Goal: Task Accomplishment & Management: Complete application form

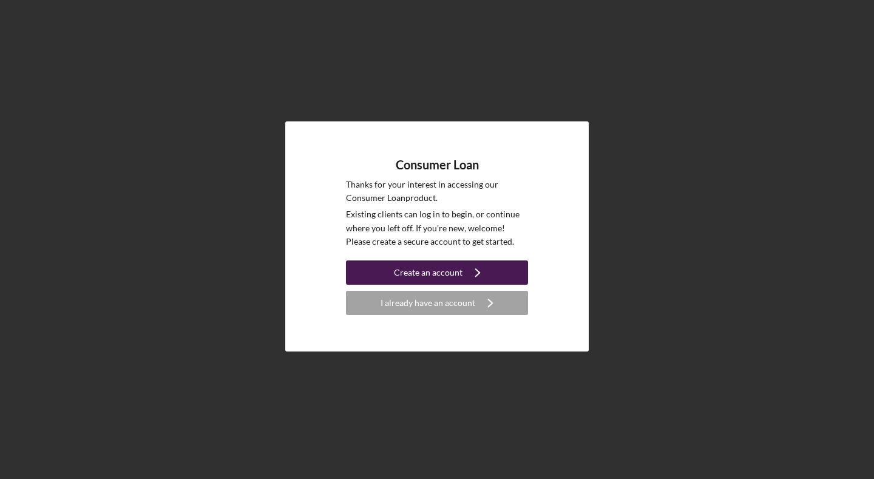
click at [435, 272] on div "Create an account" at bounding box center [428, 272] width 69 height 24
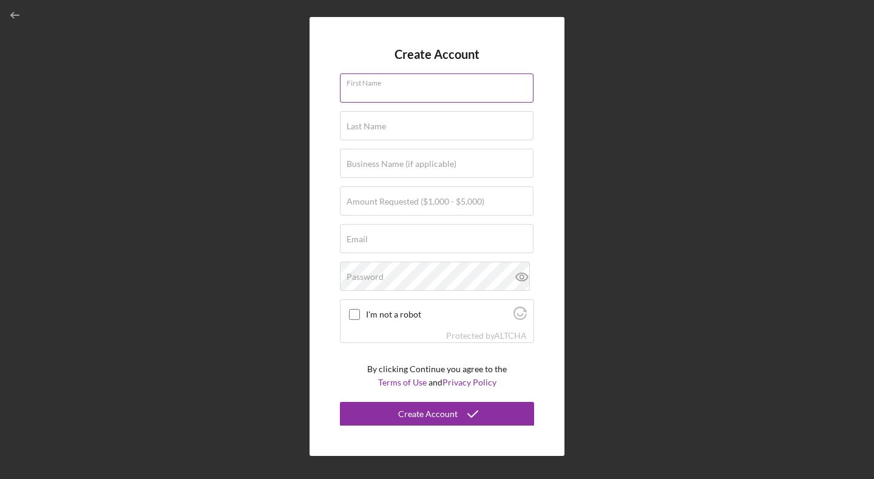
click at [394, 96] on input "First Name" at bounding box center [437, 87] width 194 height 29
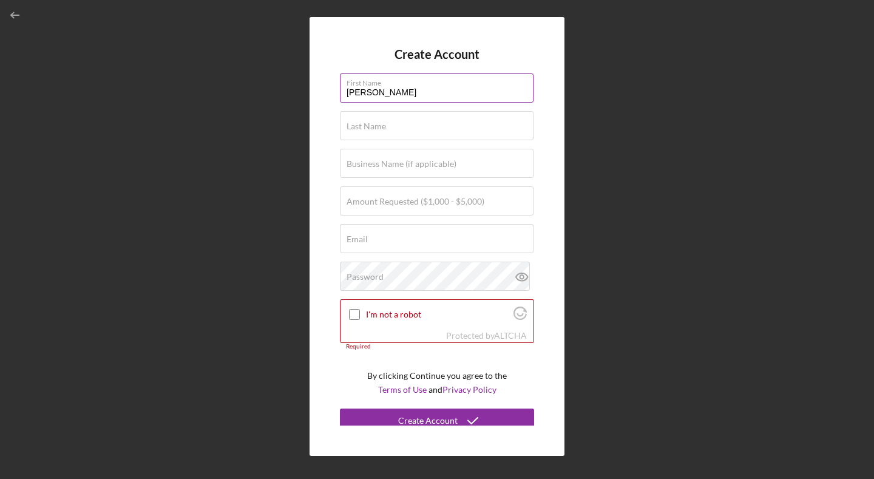
type input "[PERSON_NAME]"
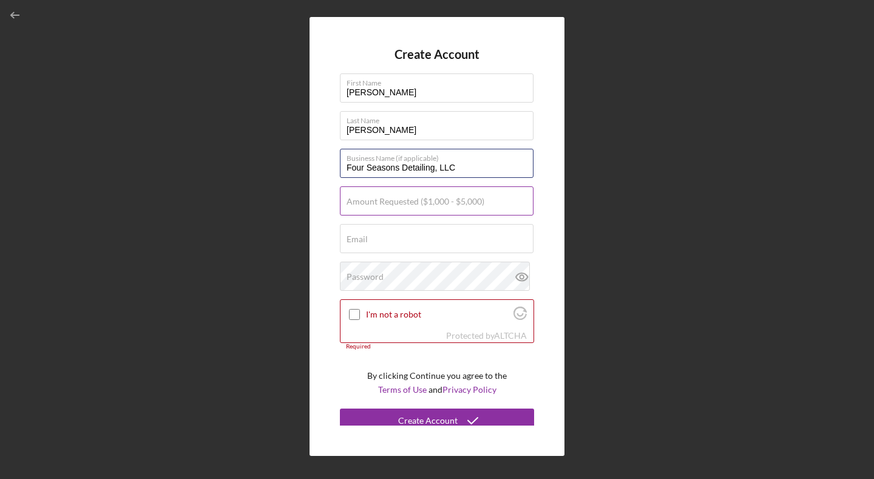
type input "Four Seasons Detailing, LLC"
click at [390, 200] on label "Amount Requested ($1,000 - $5,000)" at bounding box center [416, 202] width 138 height 10
click at [390, 200] on input "Amount Requested ($1,000 - $5,000)" at bounding box center [437, 200] width 194 height 29
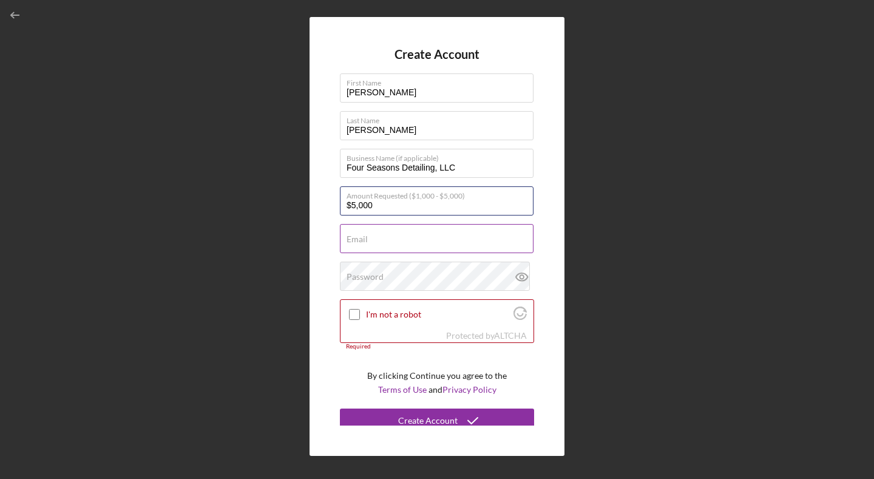
type input "$5,000"
click at [395, 246] on input "Email" at bounding box center [437, 238] width 194 height 29
type input "f"
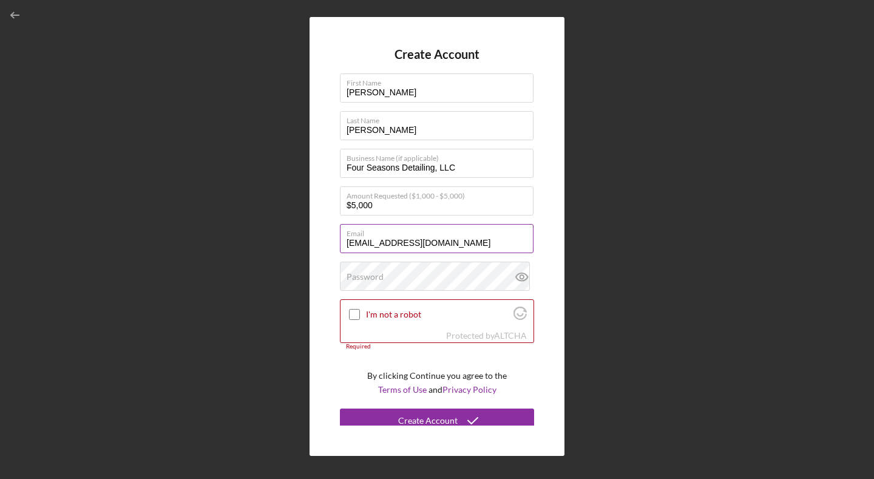
type input "[EMAIL_ADDRESS][DOMAIN_NAME]"
click at [521, 276] on icon at bounding box center [522, 277] width 30 height 30
click at [353, 311] on input "I'm not a robot" at bounding box center [354, 314] width 11 height 11
checkbox input "true"
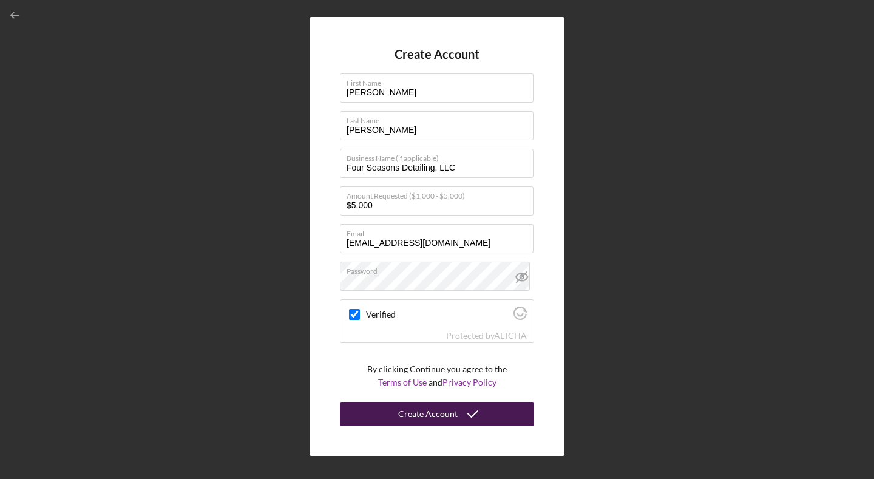
click at [425, 409] on div "Create Account" at bounding box center [427, 414] width 59 height 24
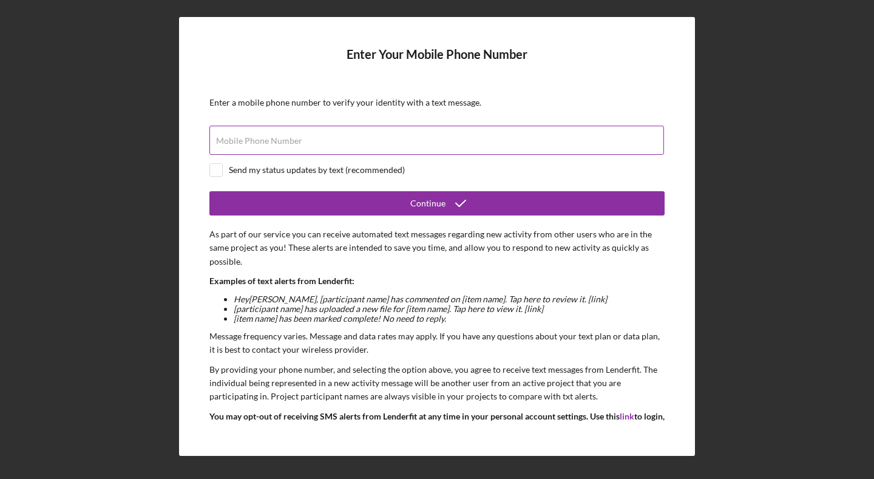
click at [340, 148] on input "Mobile Phone Number" at bounding box center [436, 140] width 455 height 29
type input "[PHONE_NUMBER]"
click at [220, 169] on input "checkbox" at bounding box center [216, 170] width 12 height 12
checkbox input "true"
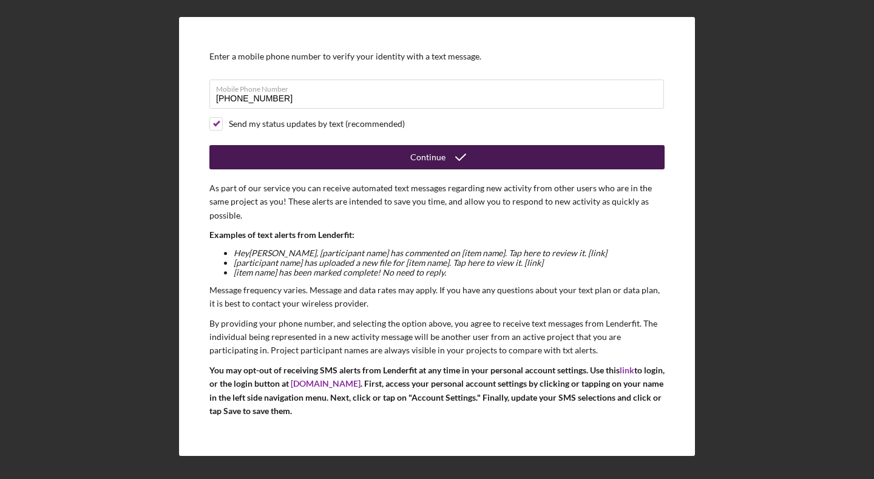
scroll to position [46, 0]
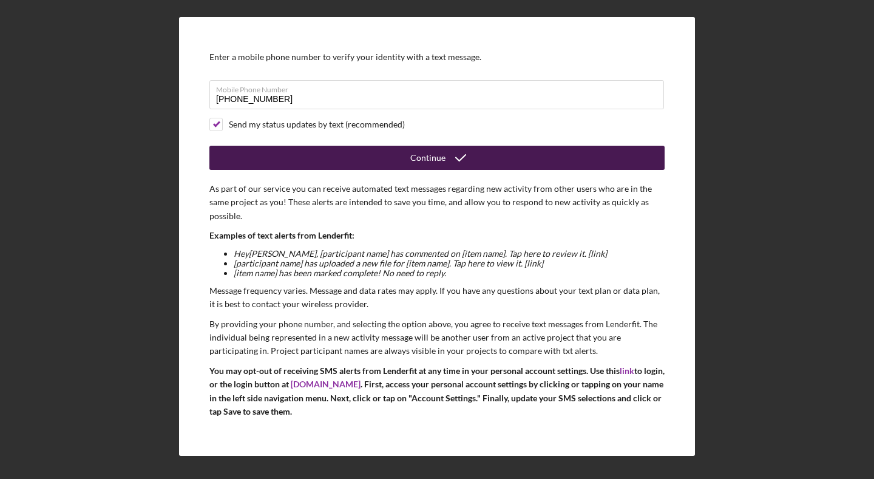
click at [348, 161] on button "Continue" at bounding box center [436, 158] width 455 height 24
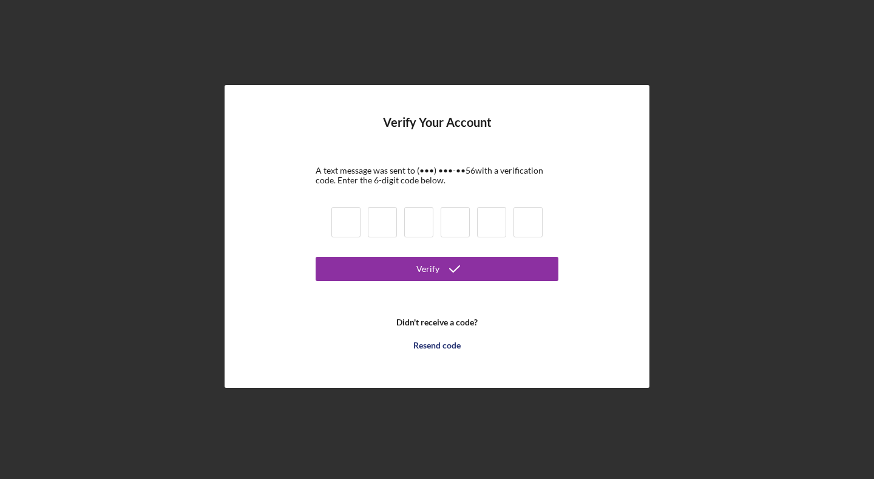
click at [347, 214] on input at bounding box center [345, 222] width 29 height 30
type input "6"
type input "5"
type input "6"
type input "3"
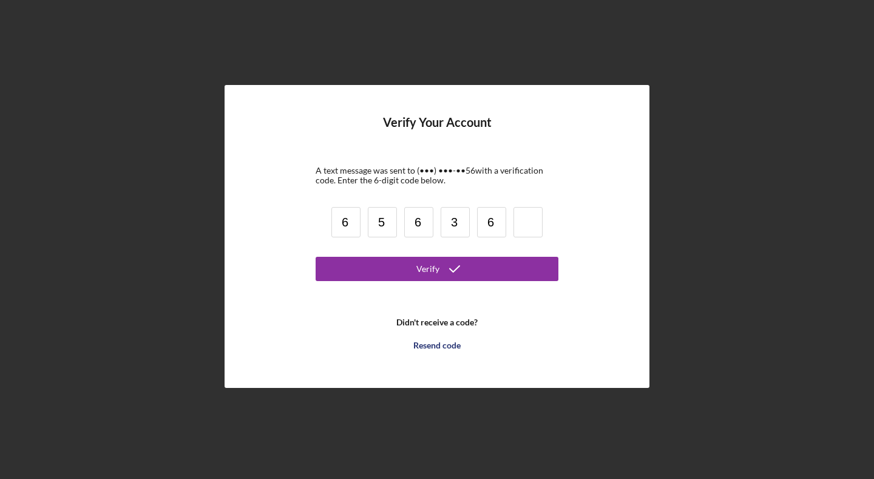
type input "6"
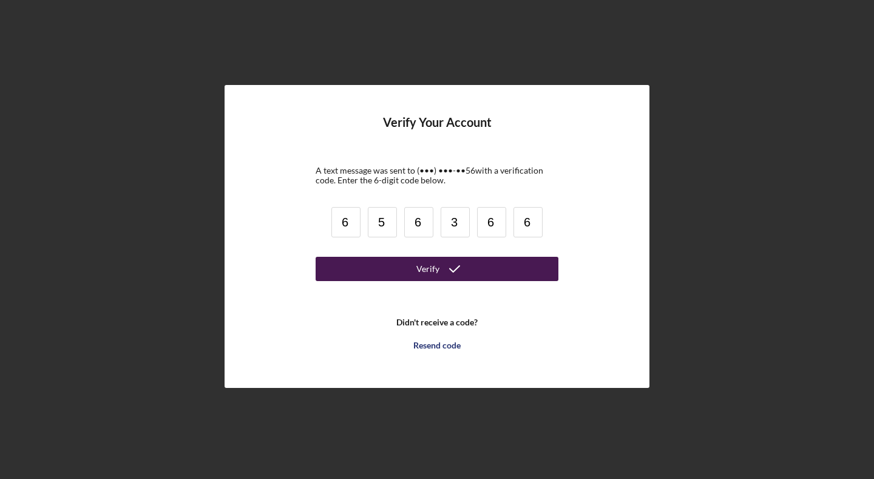
type input "6"
click at [398, 262] on button "Verify" at bounding box center [437, 269] width 243 height 24
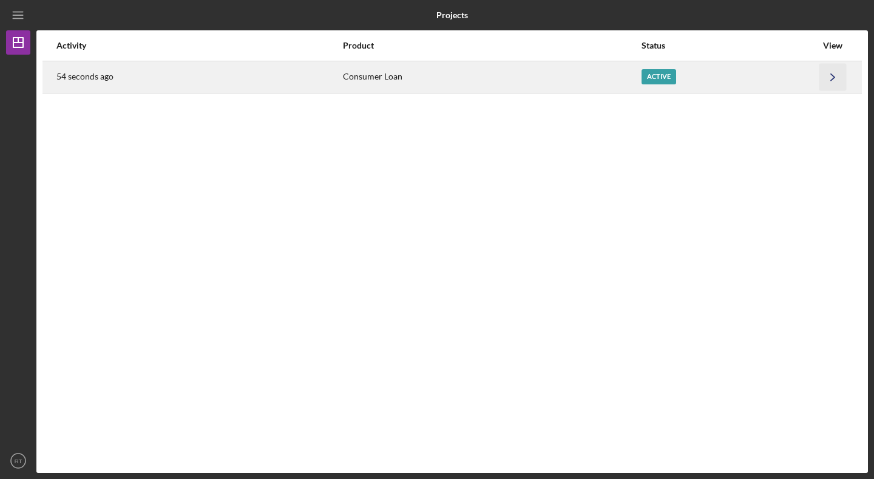
click at [827, 73] on icon "Icon/Navigate" at bounding box center [832, 76] width 27 height 27
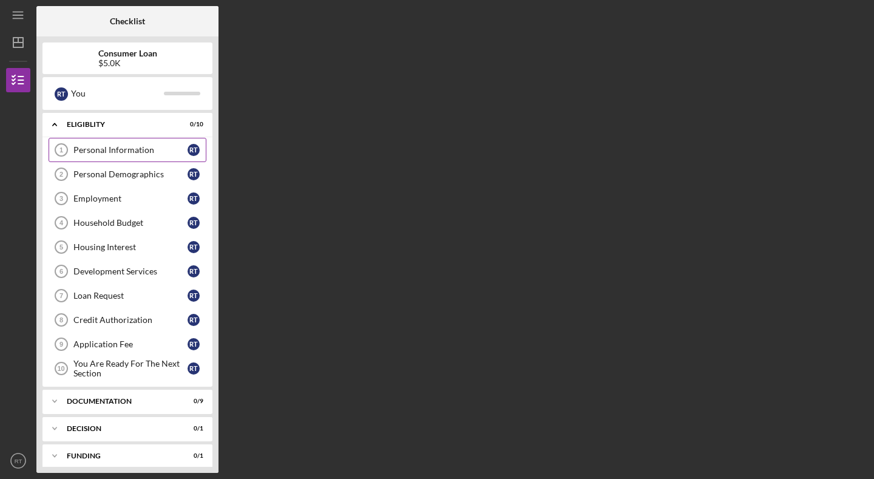
click at [108, 149] on div "Personal Information" at bounding box center [130, 150] width 114 height 10
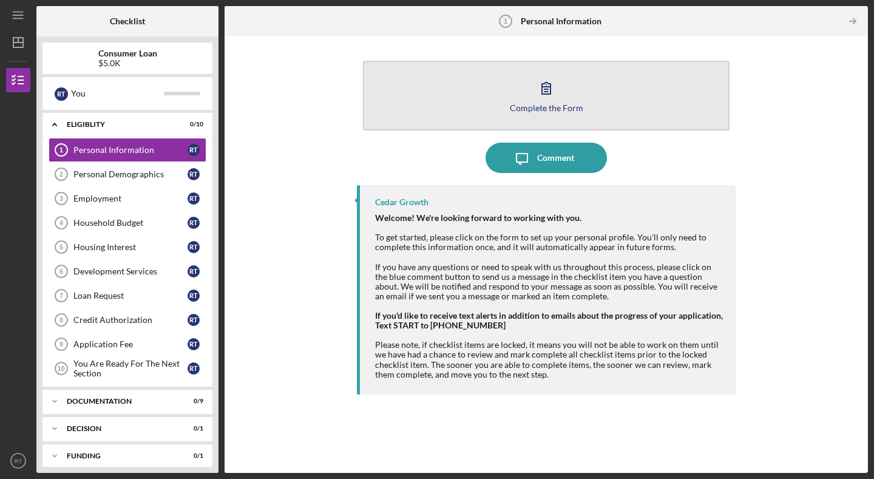
click at [544, 100] on icon "button" at bounding box center [546, 88] width 30 height 30
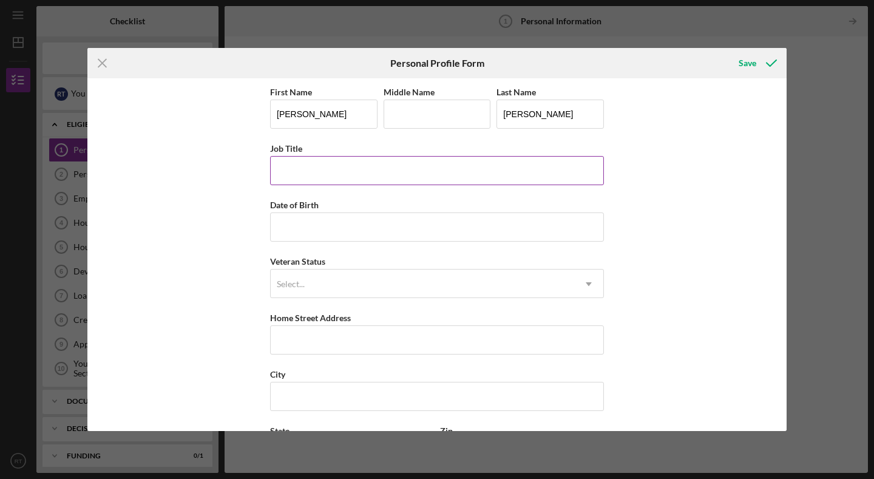
click at [297, 178] on input "Job Title" at bounding box center [437, 170] width 334 height 29
type input "Owner"
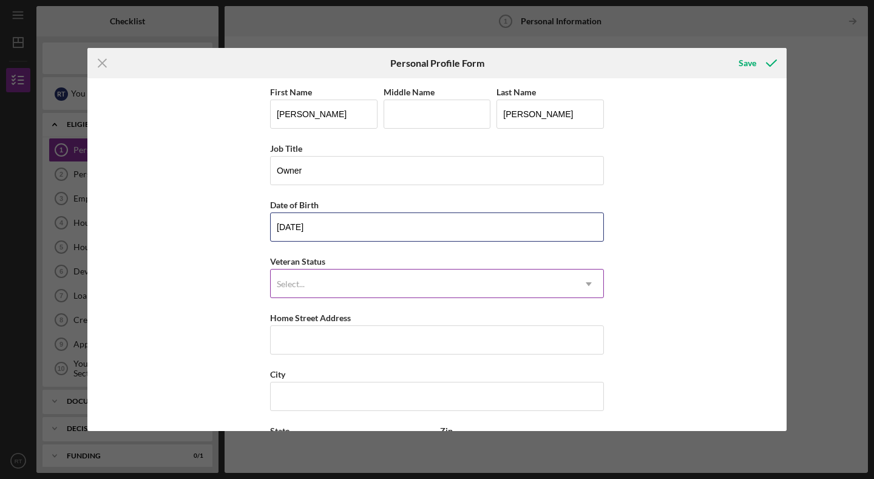
type input "[DATE]"
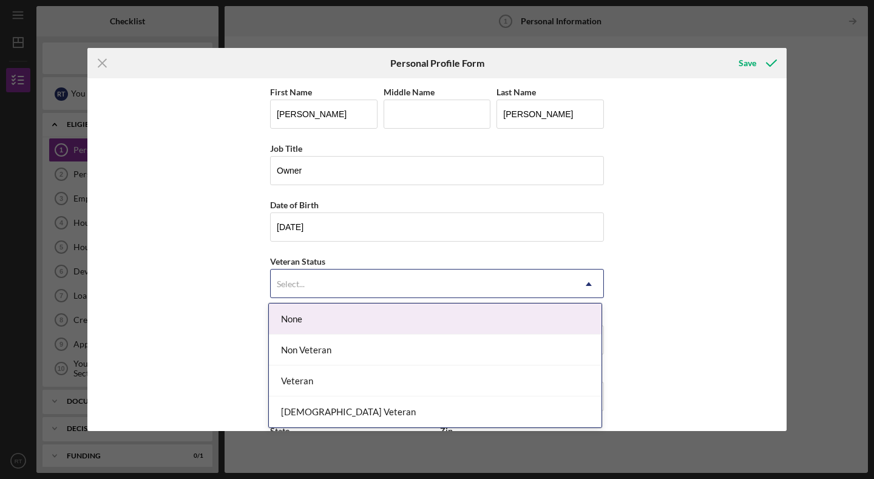
click at [311, 285] on div "Select..." at bounding box center [422, 284] width 303 height 28
click at [310, 317] on div "None" at bounding box center [435, 318] width 333 height 31
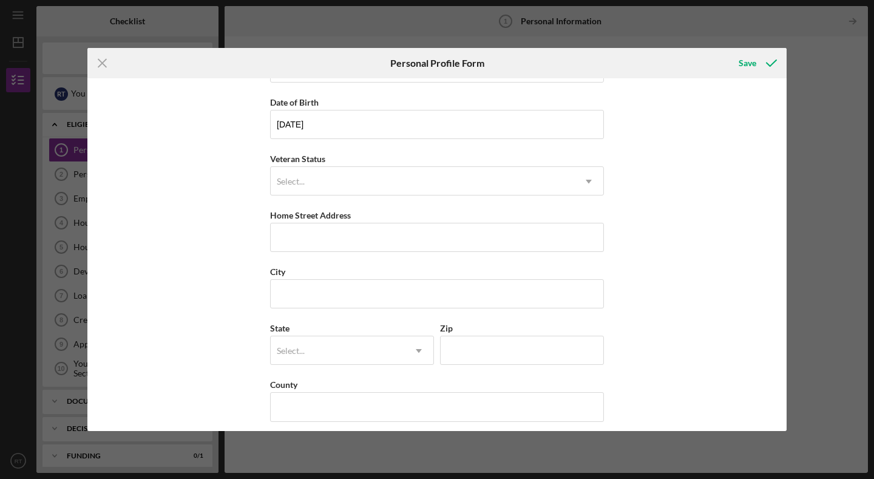
scroll to position [112, 0]
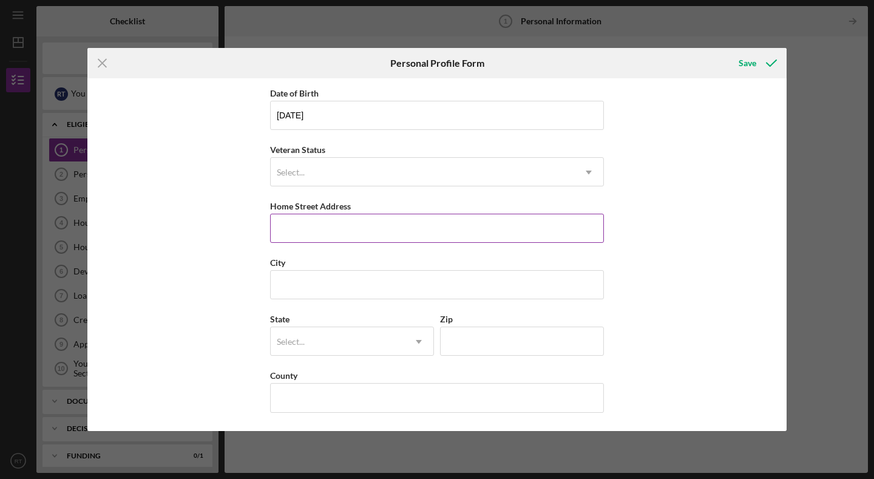
click at [286, 225] on input "Home Street Address" at bounding box center [437, 228] width 334 height 29
type input "[STREET_ADDRESS]"
type input "Keshena"
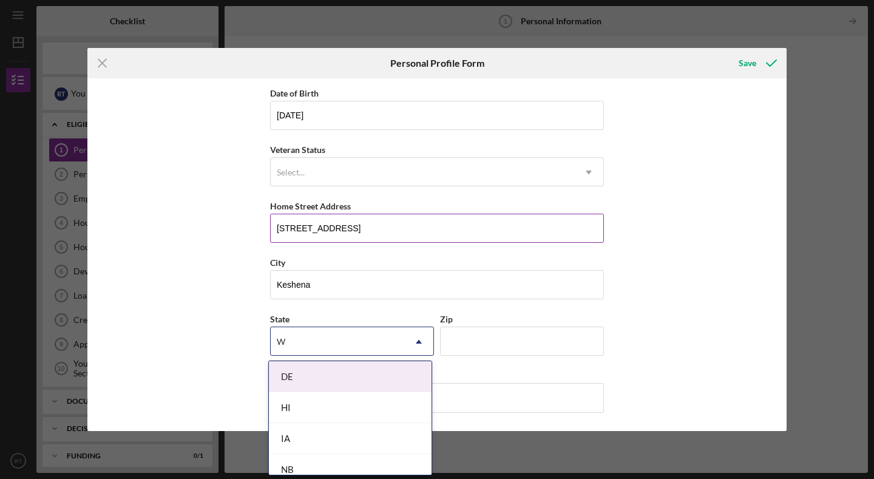
type input "WI"
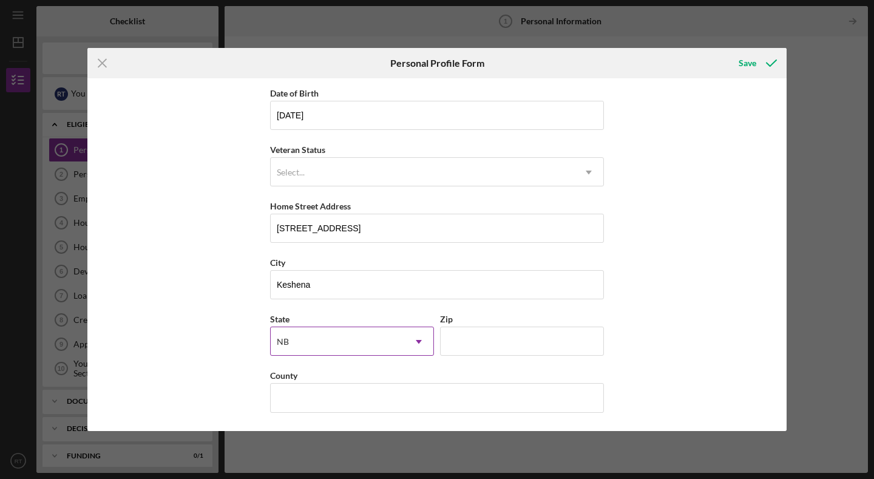
click at [353, 349] on div "NB" at bounding box center [338, 342] width 134 height 28
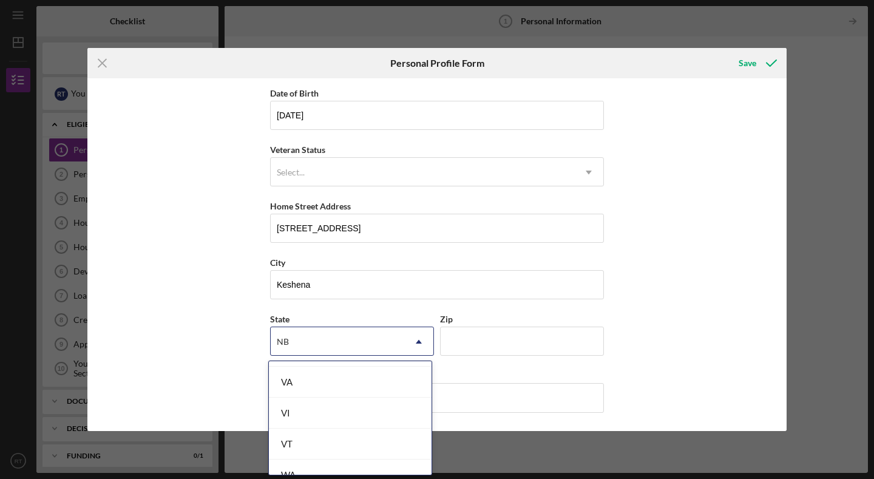
scroll to position [2239, 0]
click at [302, 361] on div "WI" at bounding box center [350, 366] width 163 height 31
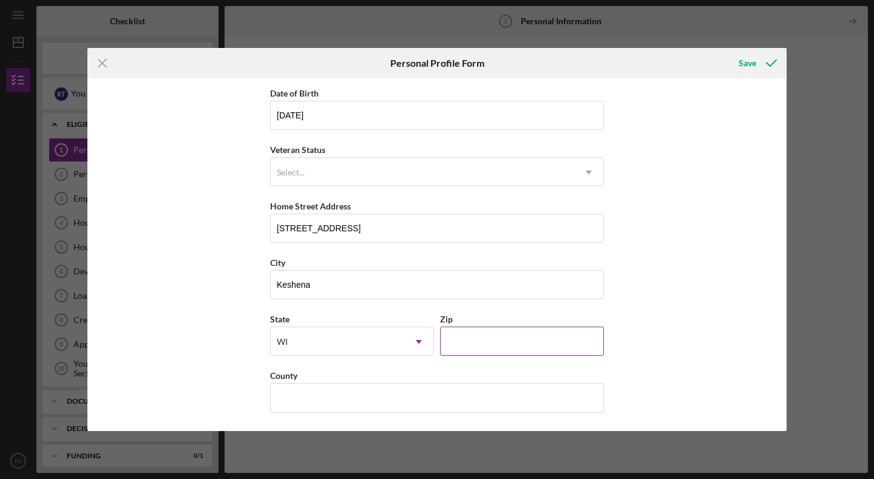
click at [452, 344] on input "Zip" at bounding box center [522, 341] width 164 height 29
type input "54135"
click at [405, 399] on input "County" at bounding box center [437, 397] width 334 height 29
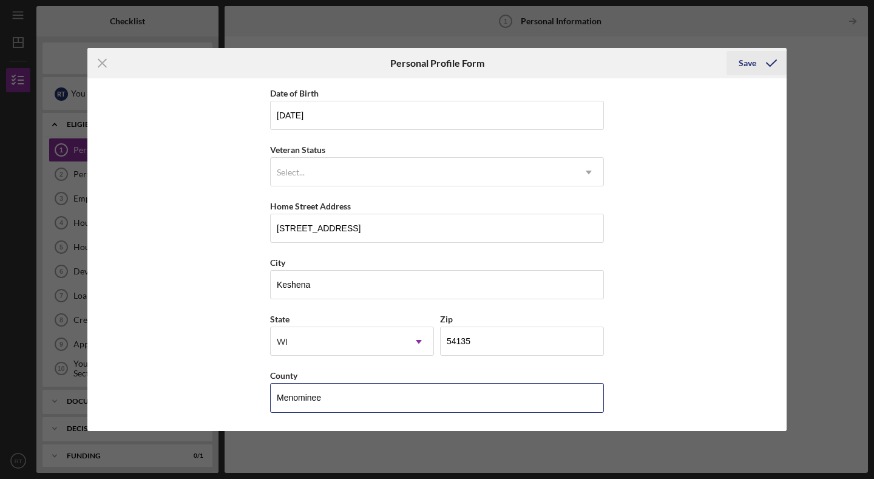
type input "Menominee"
click at [753, 61] on div "Save" at bounding box center [748, 63] width 18 height 24
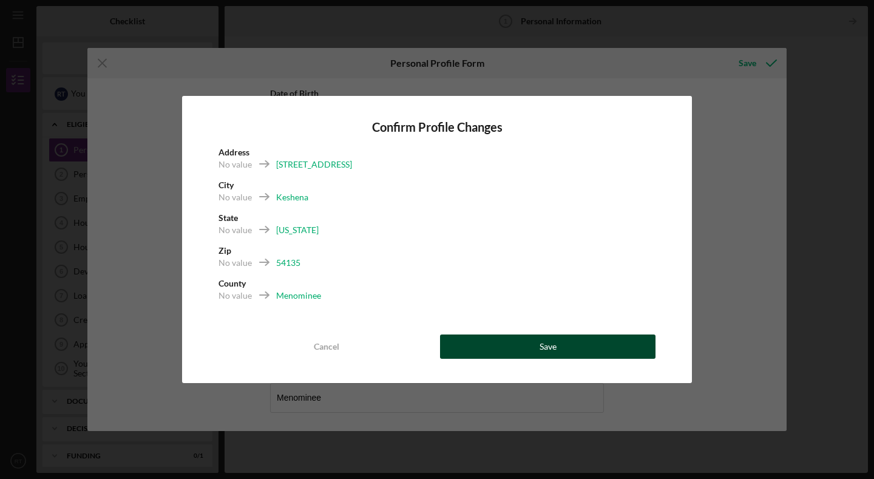
click at [528, 345] on button "Save" at bounding box center [547, 346] width 215 height 24
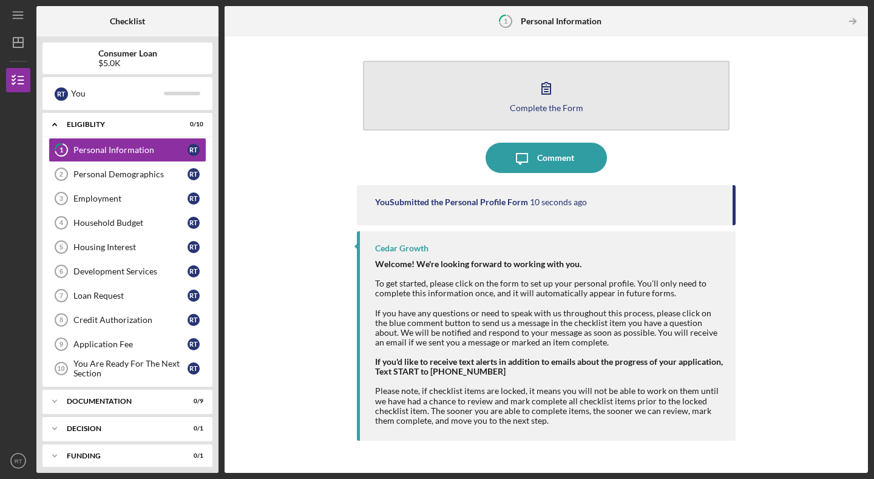
click at [539, 114] on button "Complete the Form Form" at bounding box center [546, 96] width 367 height 70
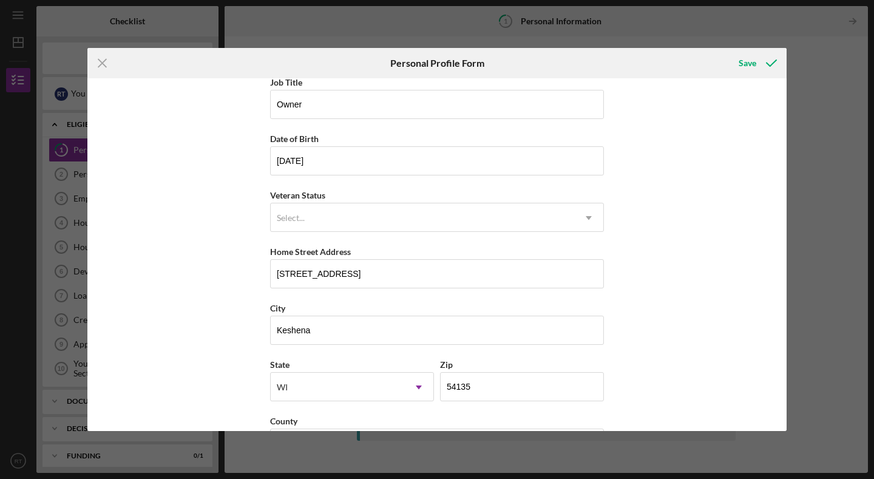
scroll to position [112, 0]
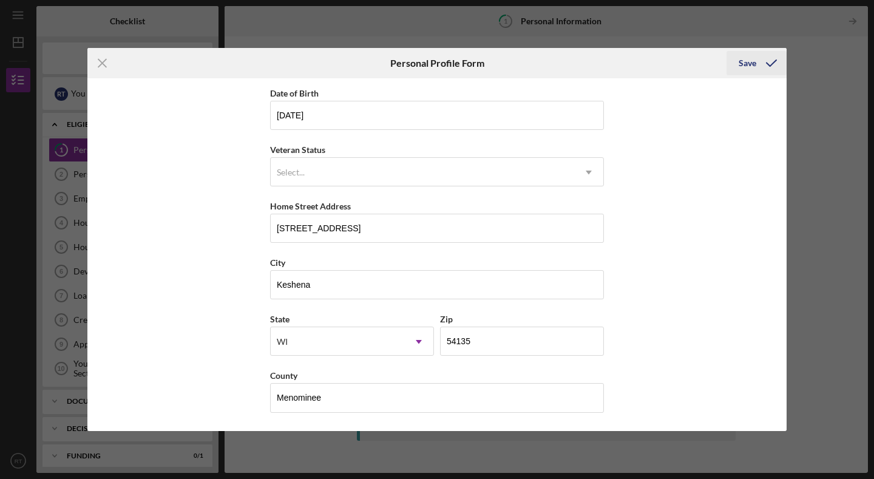
click at [752, 58] on div "Save" at bounding box center [748, 63] width 18 height 24
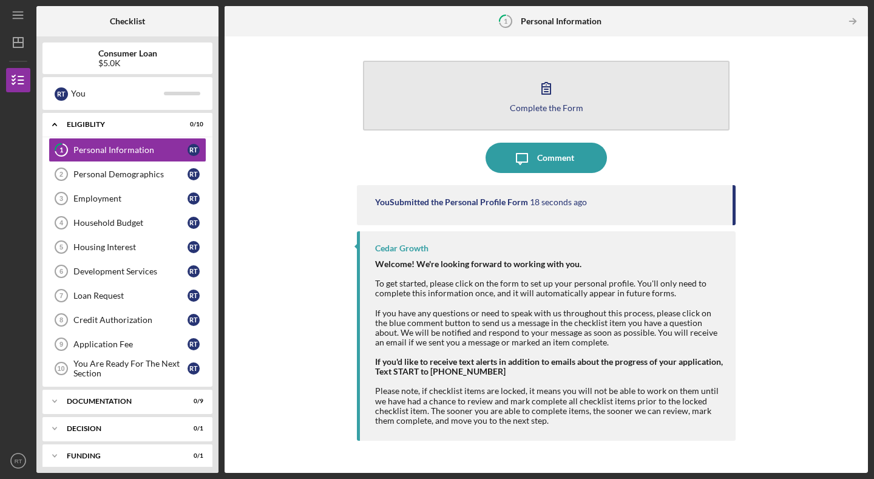
click at [542, 118] on button "Complete the Form Form" at bounding box center [546, 96] width 367 height 70
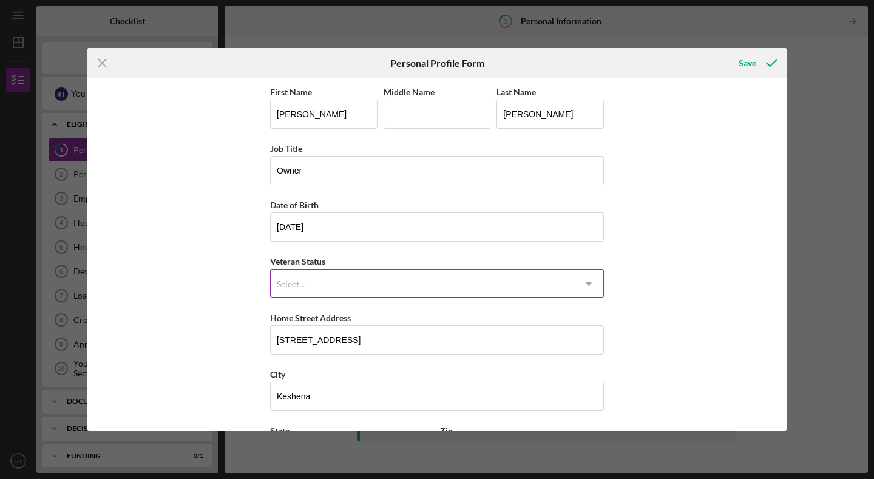
click at [442, 294] on div "Select..." at bounding box center [422, 284] width 303 height 28
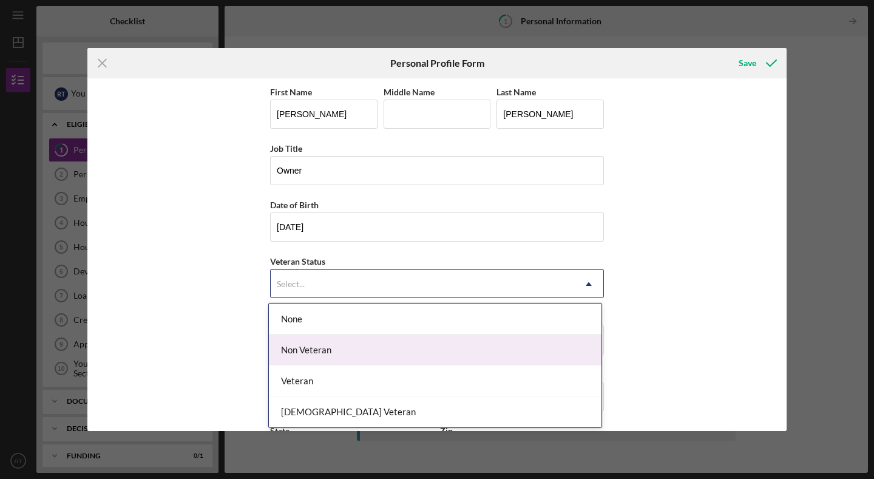
click at [384, 348] on div "Non Veteran" at bounding box center [435, 349] width 333 height 31
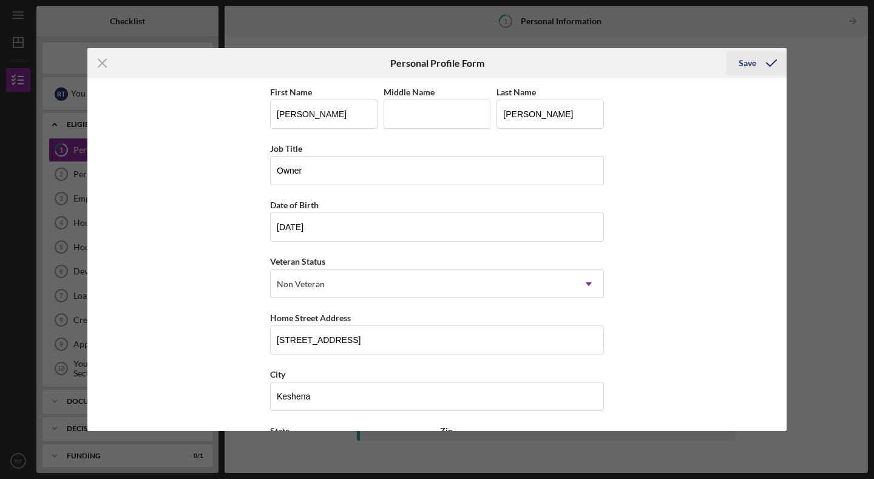
click at [757, 63] on icon "submit" at bounding box center [771, 63] width 30 height 30
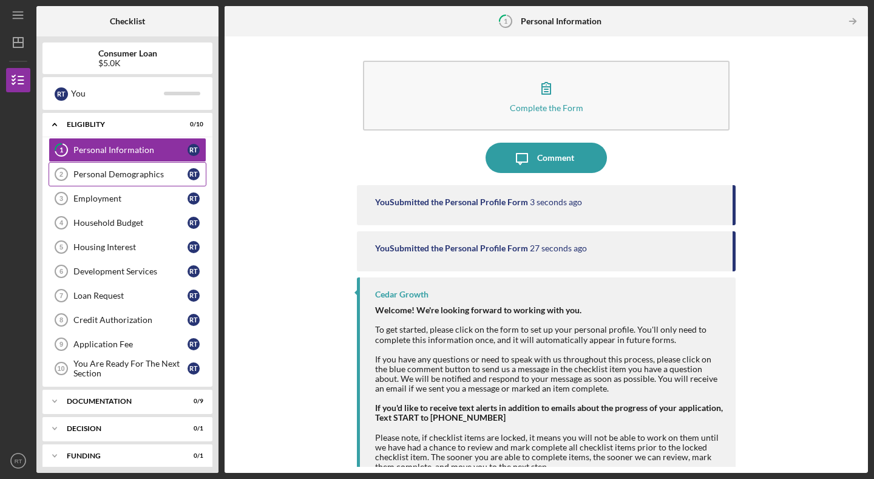
click at [153, 171] on div "Personal Demographics" at bounding box center [130, 174] width 114 height 10
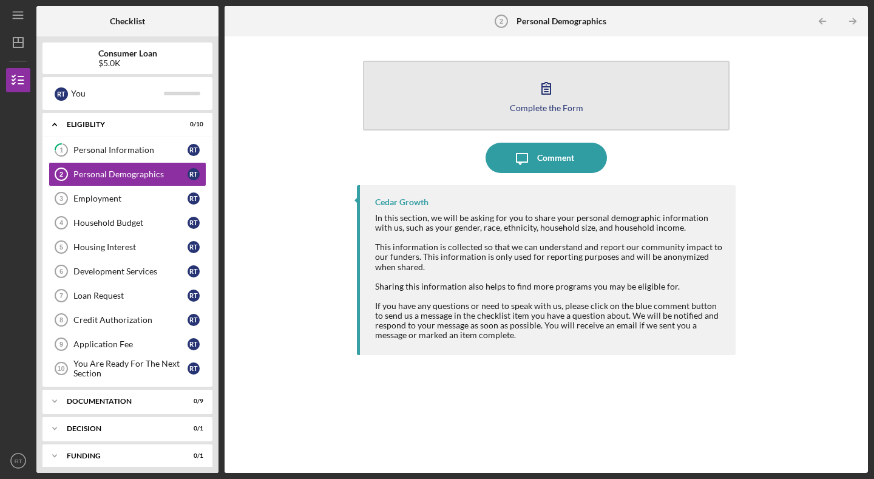
click at [554, 108] on div "Complete the Form" at bounding box center [546, 107] width 73 height 9
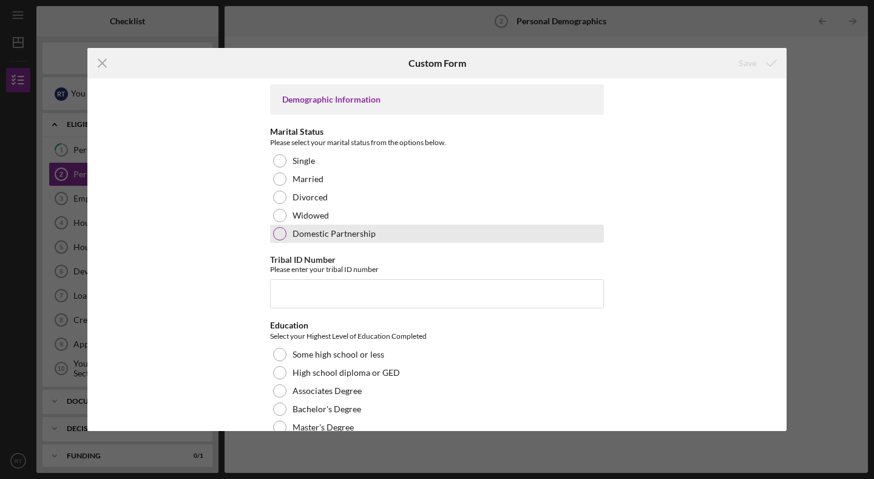
click at [278, 231] on div at bounding box center [279, 233] width 13 height 13
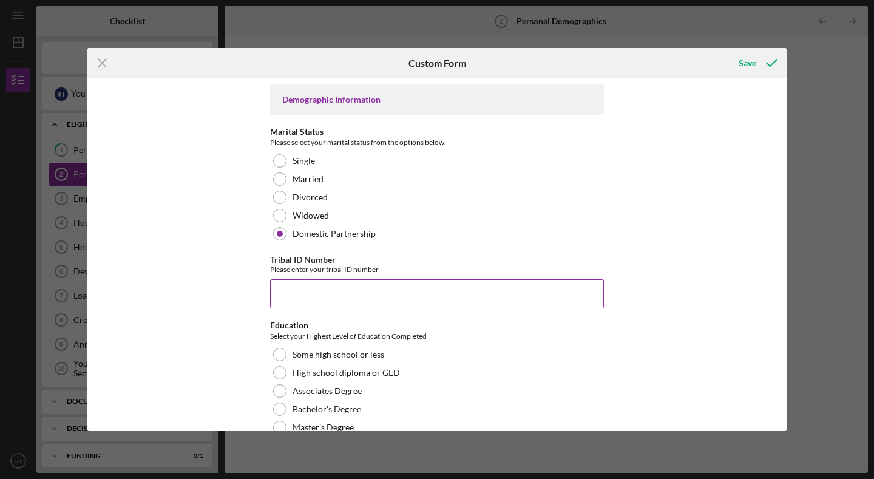
click at [293, 285] on input "Tribal ID Number" at bounding box center [437, 293] width 334 height 29
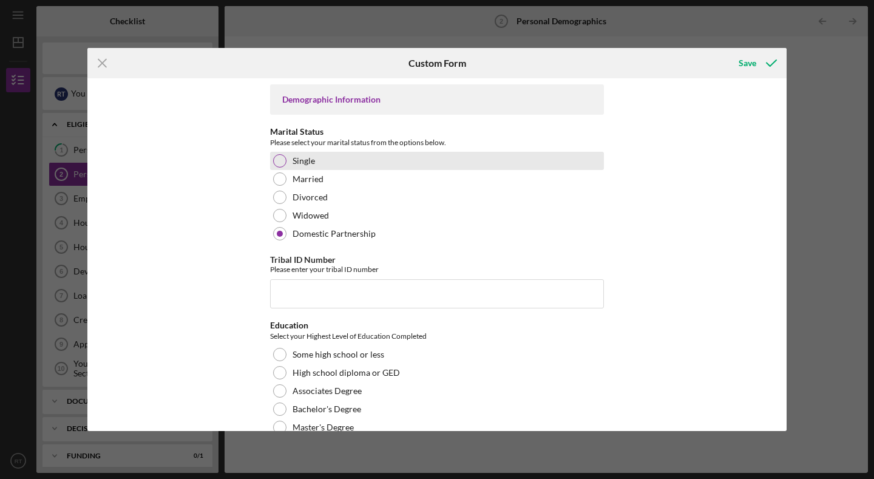
click at [285, 168] on div "Single" at bounding box center [437, 161] width 334 height 18
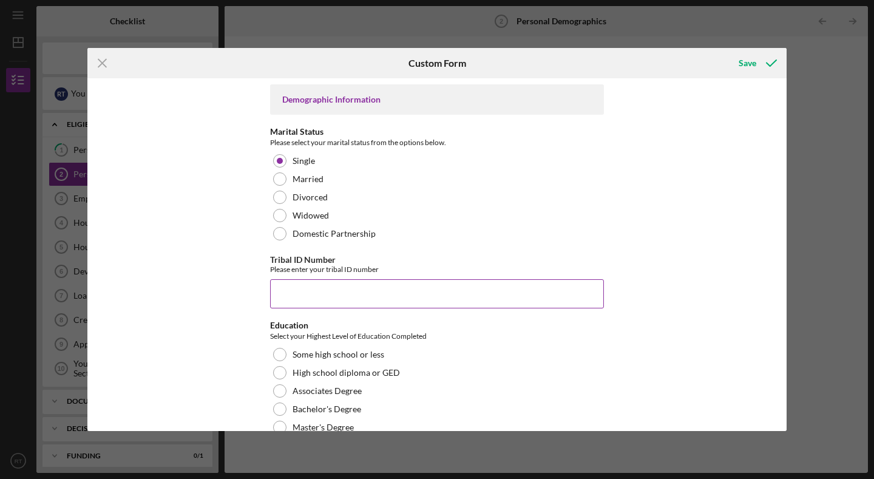
click at [277, 278] on div "Tribal ID Number Please enter your tribal ID number" at bounding box center [437, 281] width 334 height 53
click at [281, 287] on input "Tribal ID Number" at bounding box center [437, 293] width 334 height 29
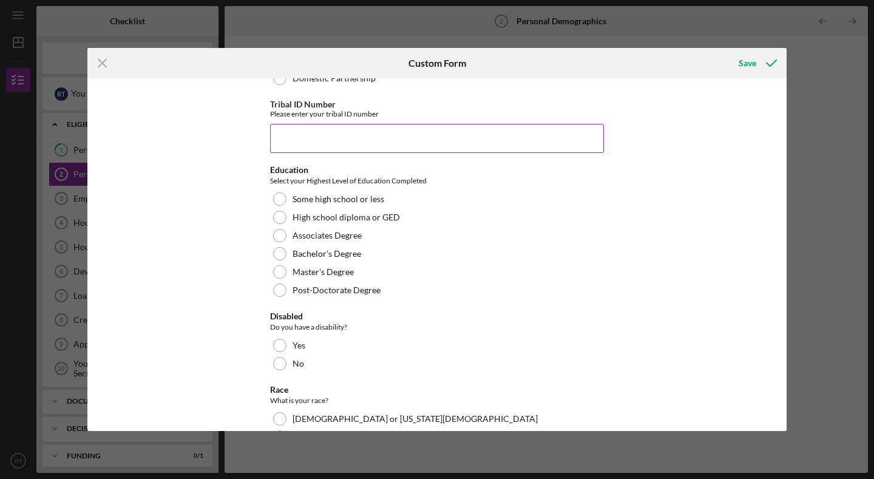
scroll to position [157, 0]
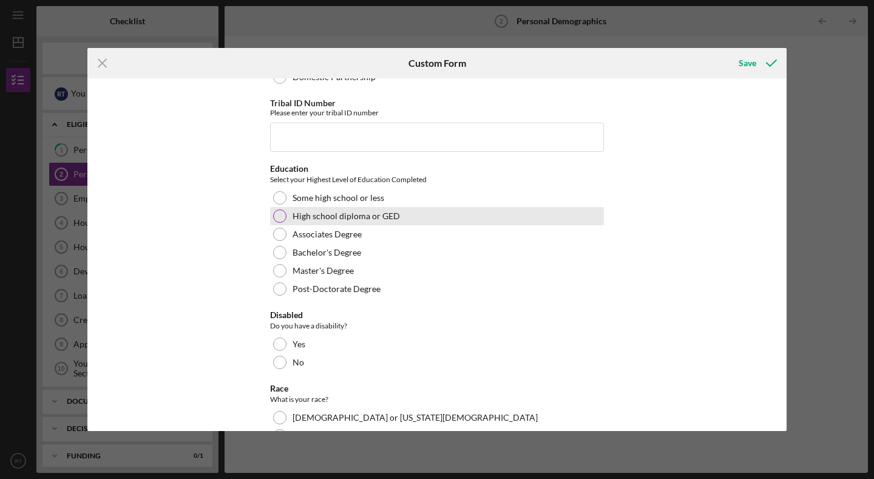
click at [280, 220] on div at bounding box center [279, 215] width 13 height 13
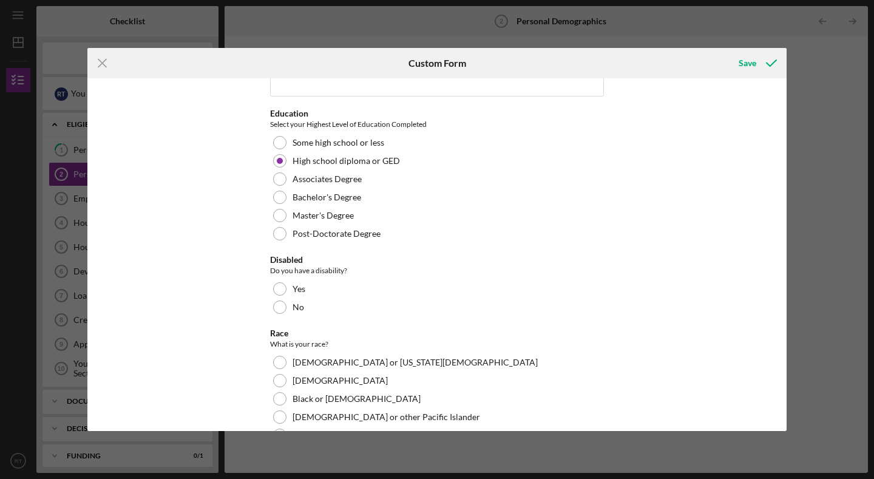
scroll to position [213, 0]
click at [282, 304] on div at bounding box center [279, 305] width 13 height 13
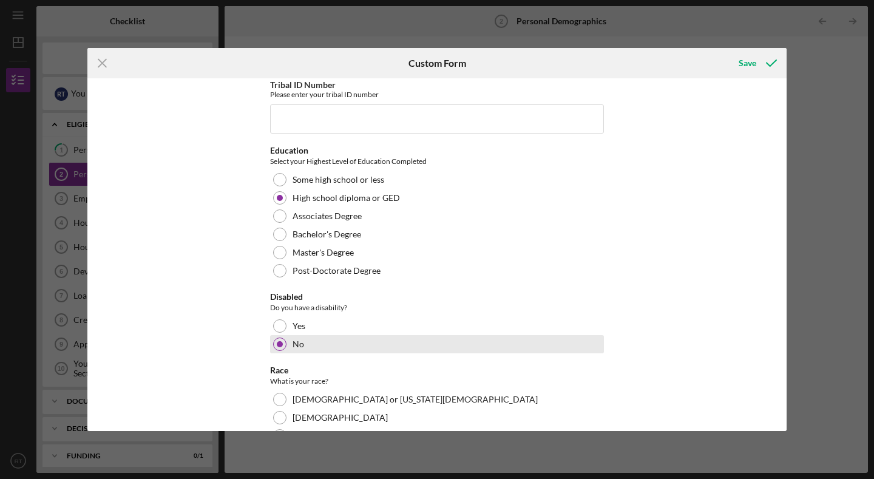
scroll to position [0, 0]
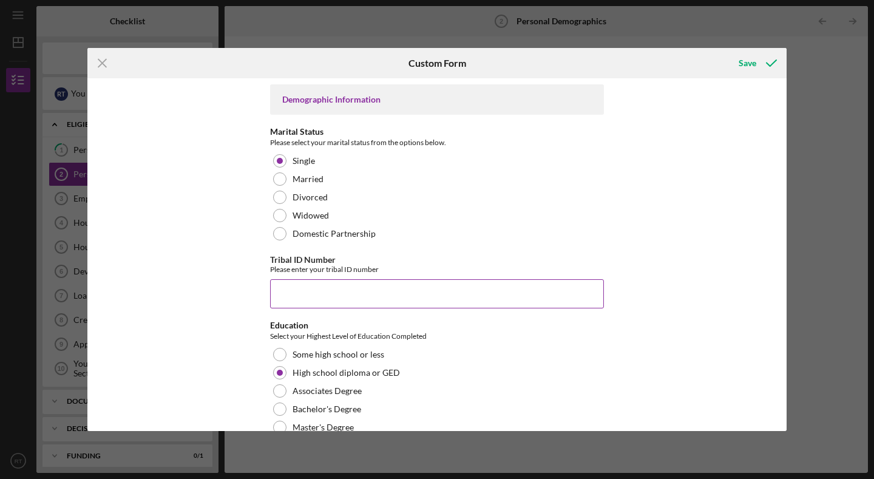
click at [285, 289] on input "Tribal ID Number" at bounding box center [437, 293] width 334 height 29
click at [441, 296] on input "My fiance and co-owner of the company is a Menominee" at bounding box center [437, 293] width 334 height 29
click at [525, 297] on input "My fiance and co-owner of the company is an enrolled Menominee" at bounding box center [437, 293] width 334 height 29
type input "My fiance and co-owner of the company is an enrolled Menominee Nation tribal me…"
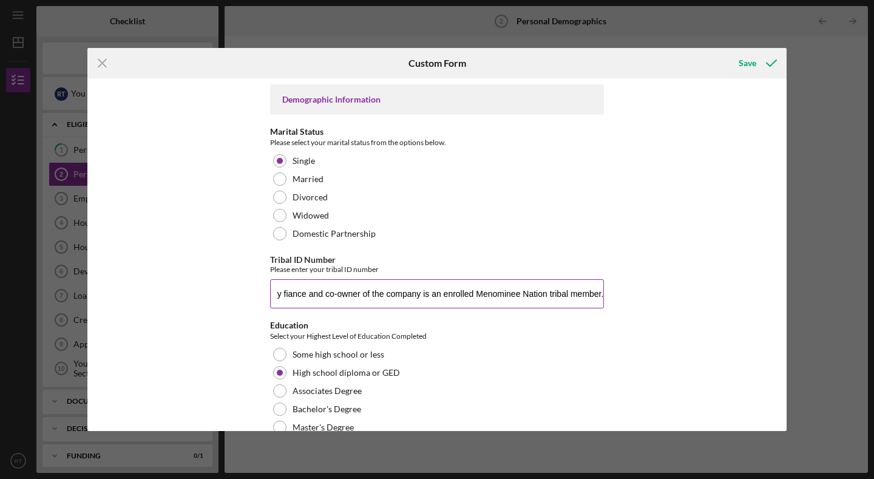
click at [503, 289] on input "My fiance and co-owner of the company is an enrolled Menominee Nation tribal me…" at bounding box center [437, 293] width 334 height 29
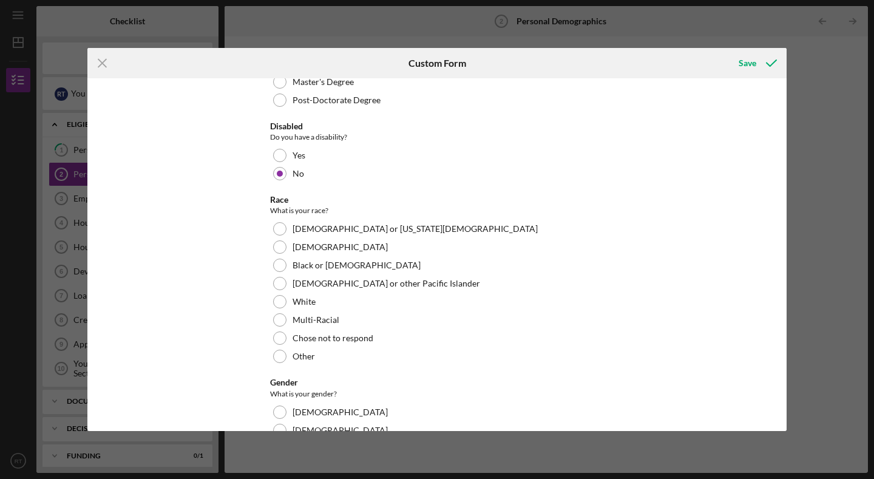
scroll to position [347, 0]
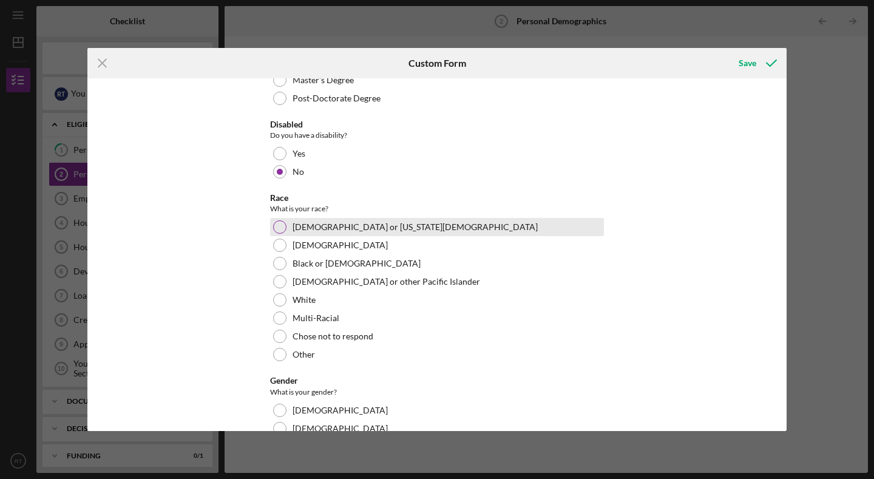
click at [280, 230] on div at bounding box center [279, 226] width 13 height 13
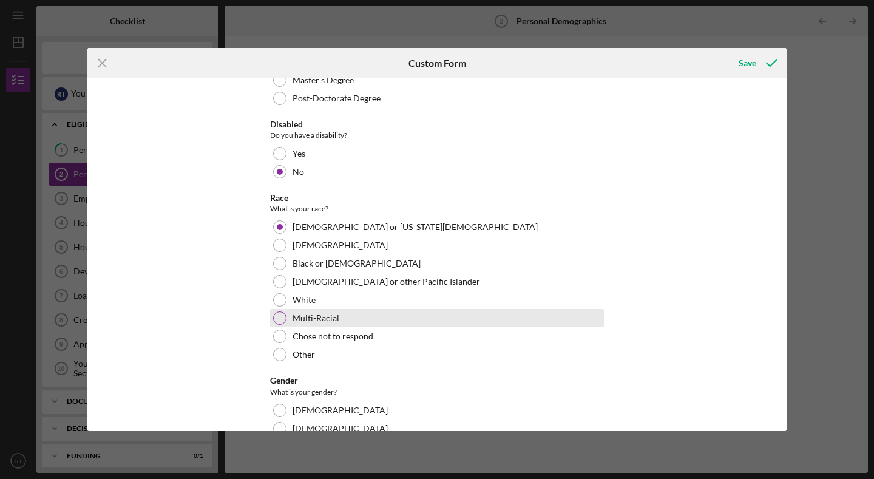
click at [280, 323] on div at bounding box center [279, 317] width 13 height 13
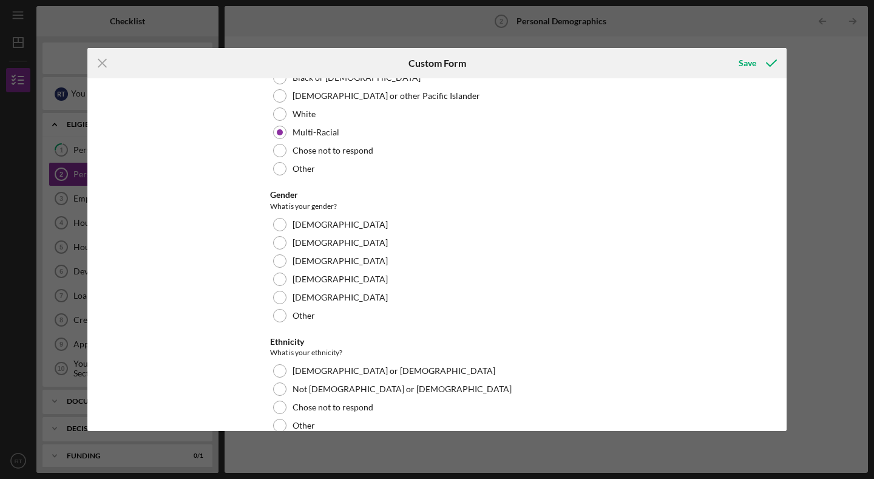
scroll to position [550, 0]
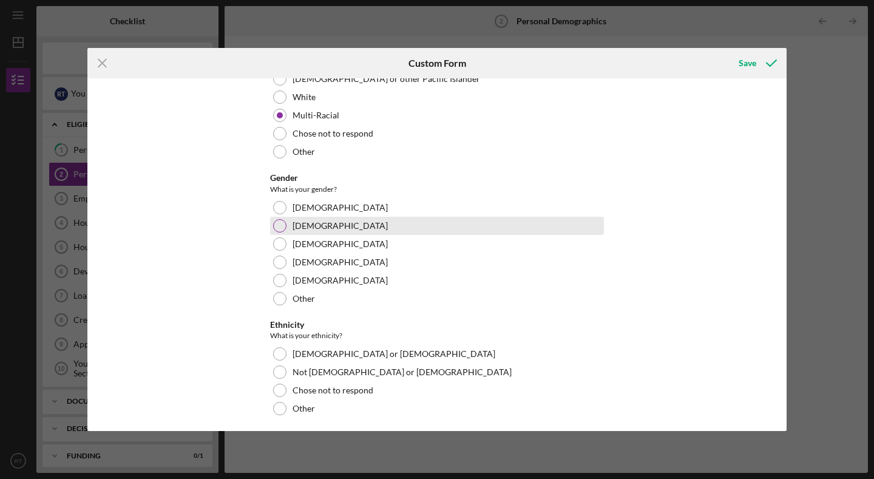
click at [296, 224] on label "[DEMOGRAPHIC_DATA]" at bounding box center [340, 226] width 95 height 10
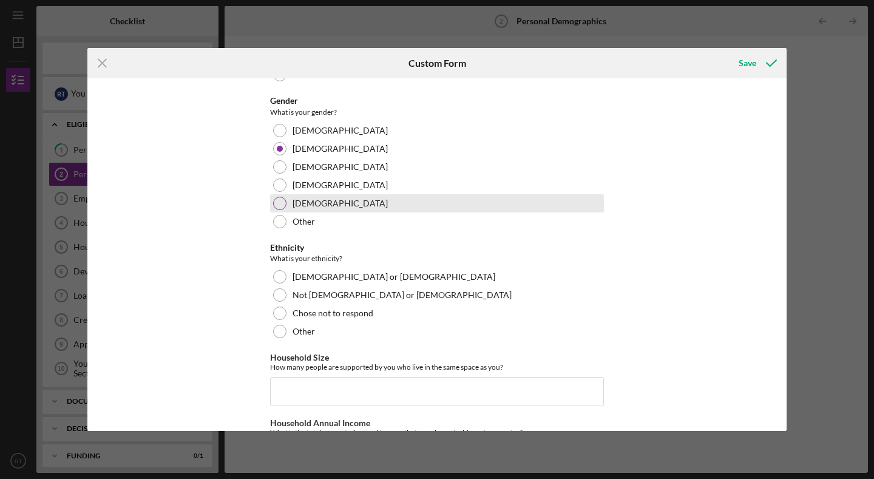
scroll to position [629, 0]
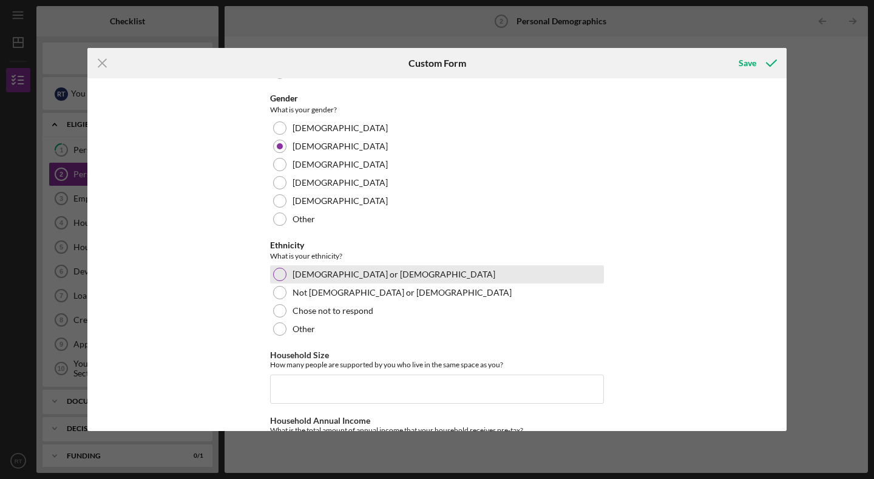
click at [308, 282] on div "[DEMOGRAPHIC_DATA] or [DEMOGRAPHIC_DATA]" at bounding box center [437, 274] width 334 height 18
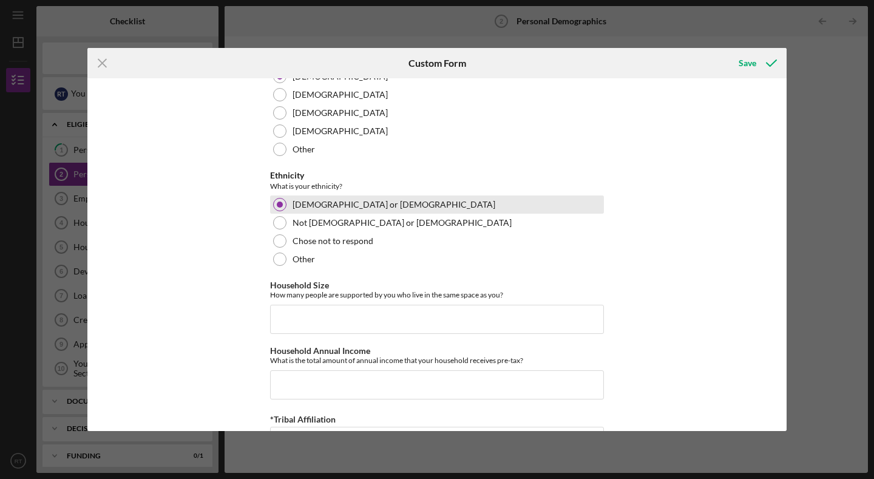
scroll to position [722, 0]
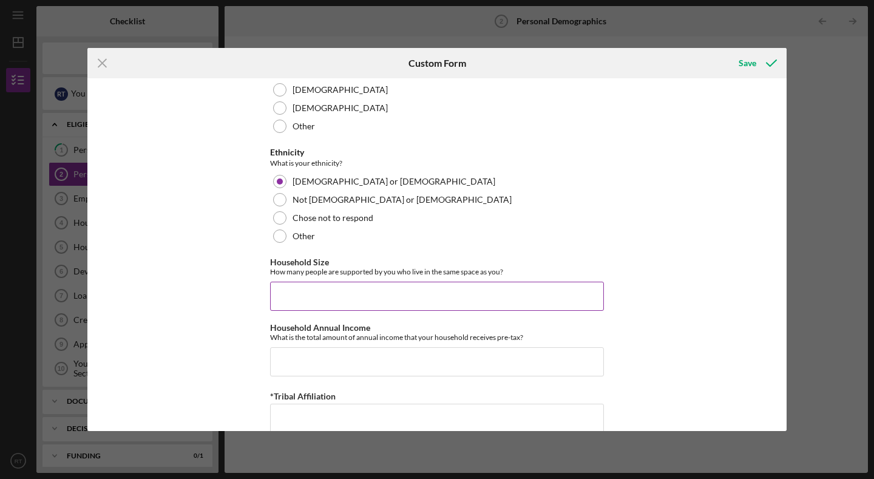
click at [308, 287] on input "Household Size" at bounding box center [437, 296] width 334 height 29
type input "6"
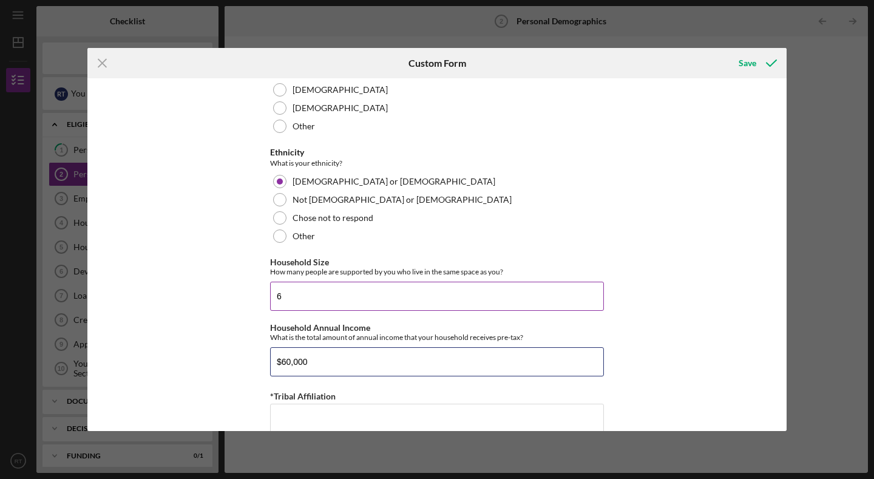
type input "$60,000"
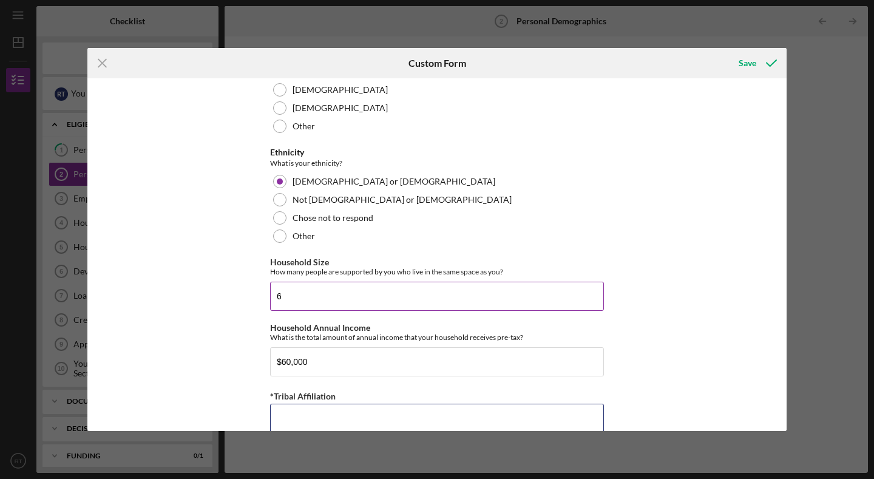
scroll to position [724, 0]
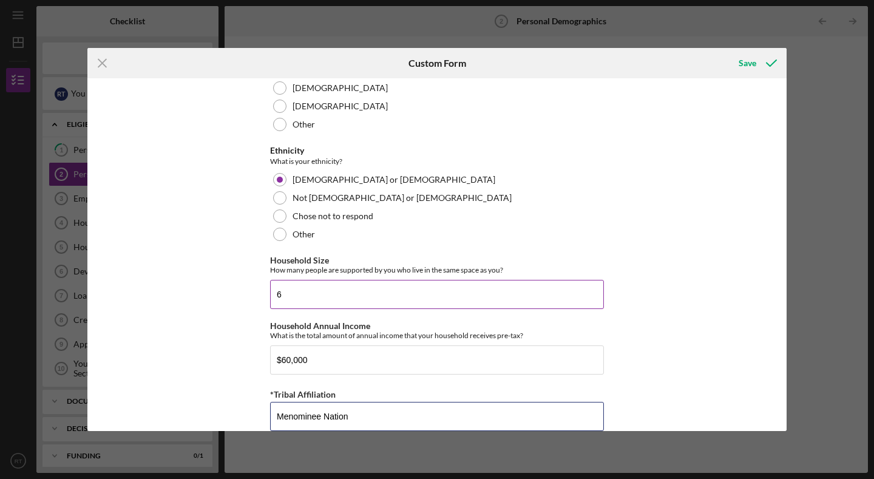
type input "Menominee Nation"
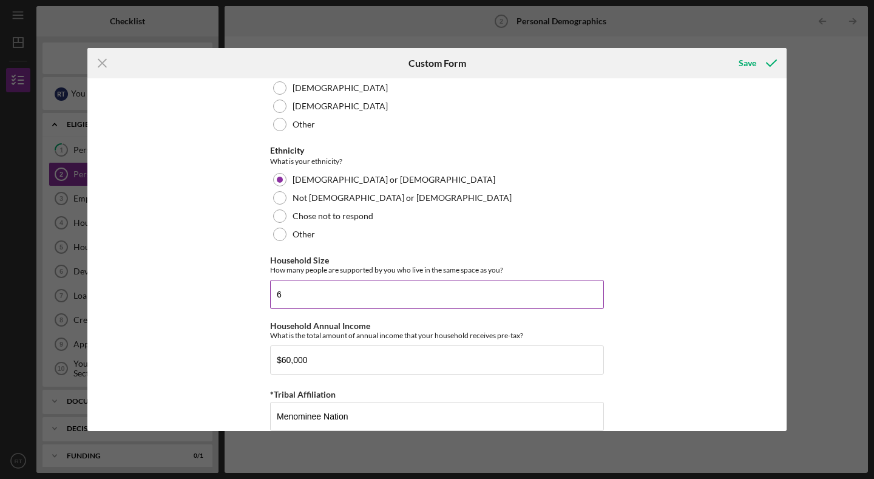
scroll to position [742, 0]
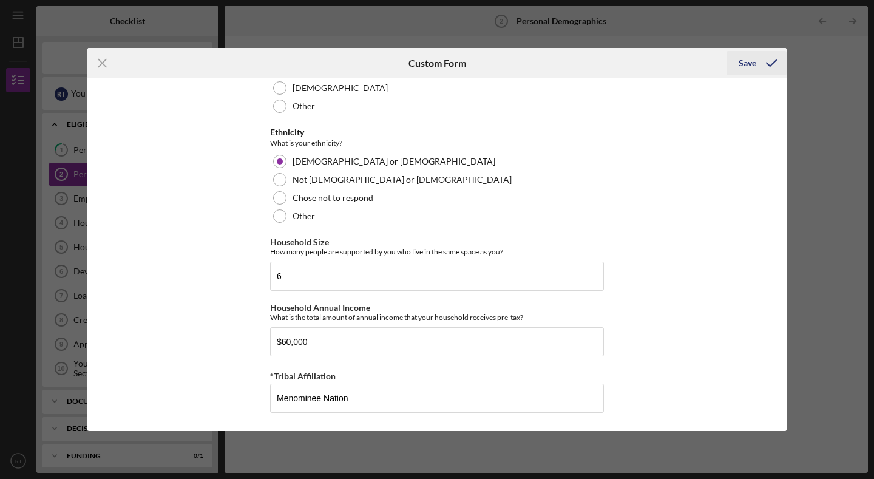
click at [767, 69] on icon "submit" at bounding box center [771, 63] width 30 height 30
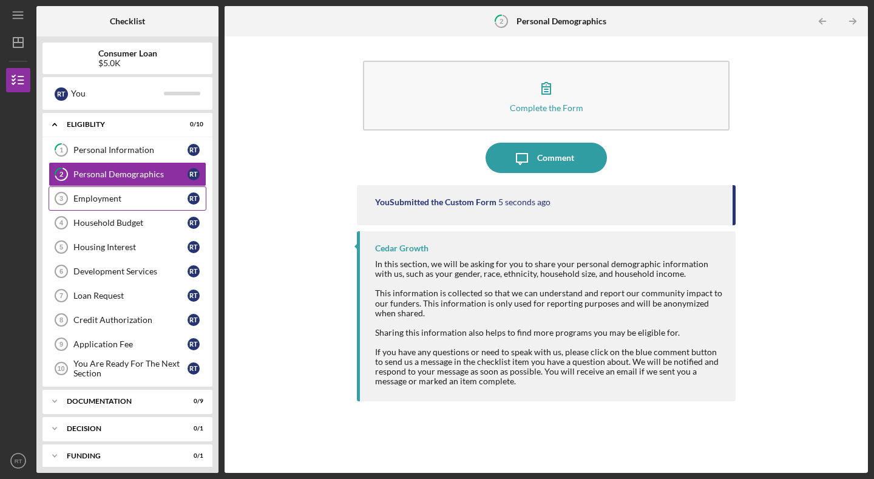
click at [148, 207] on link "Employment 3 Employment R T" at bounding box center [128, 198] width 158 height 24
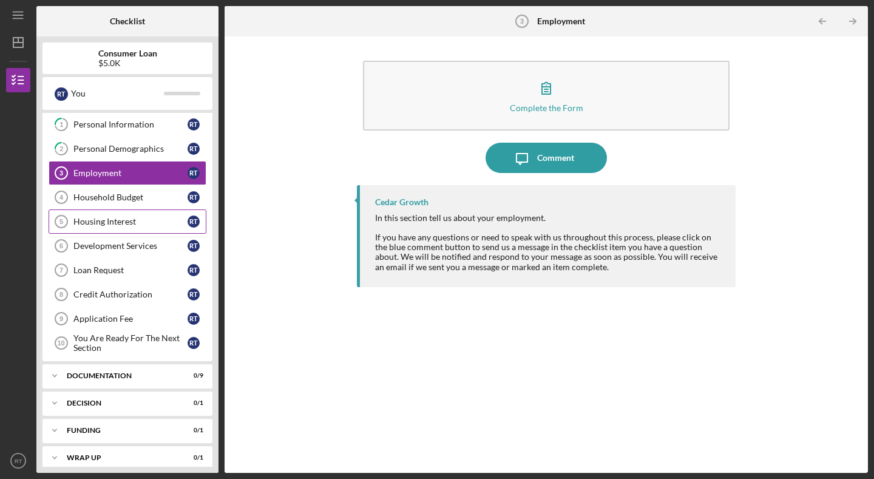
scroll to position [35, 0]
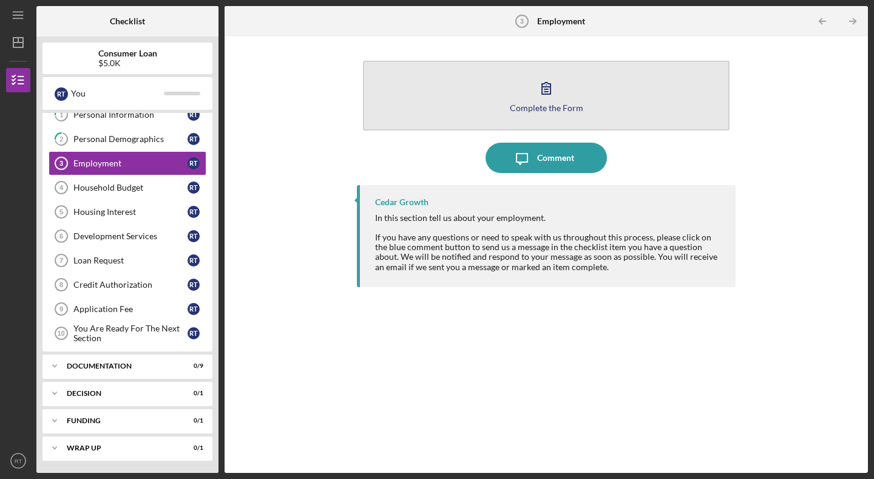
click at [541, 93] on icon "button" at bounding box center [546, 88] width 30 height 30
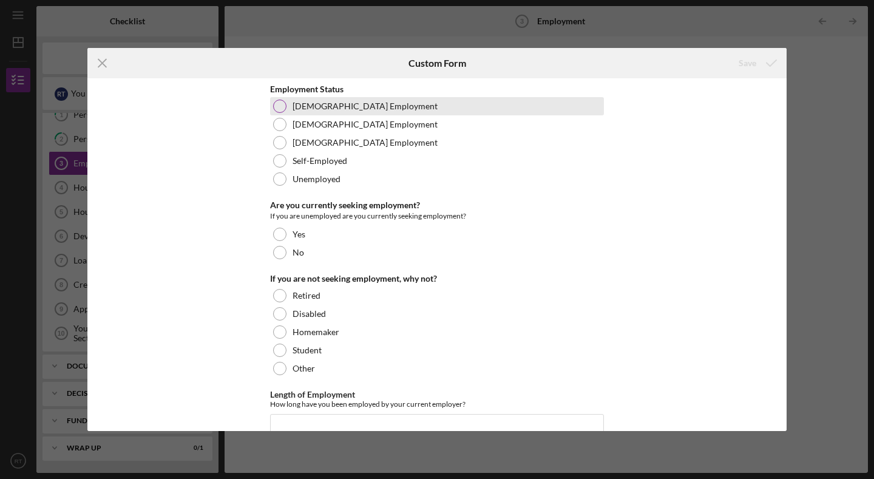
click at [283, 111] on div "[DEMOGRAPHIC_DATA] Employment" at bounding box center [437, 106] width 334 height 18
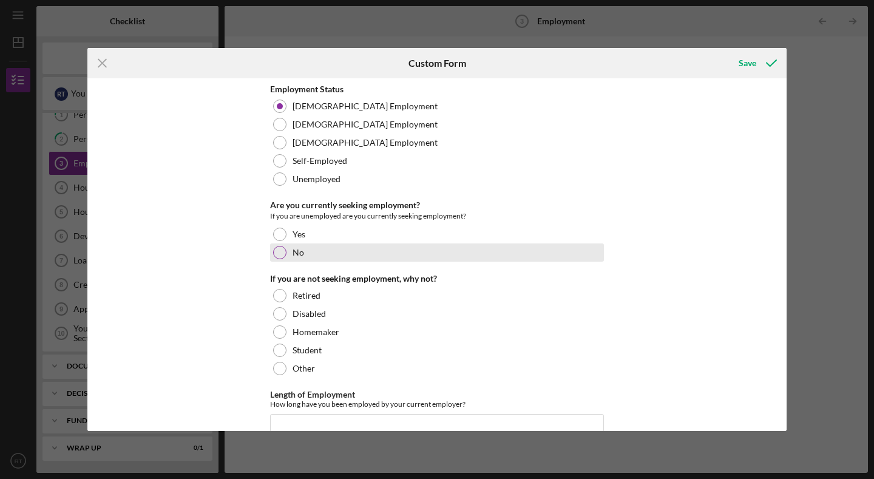
click at [281, 254] on div at bounding box center [279, 252] width 13 height 13
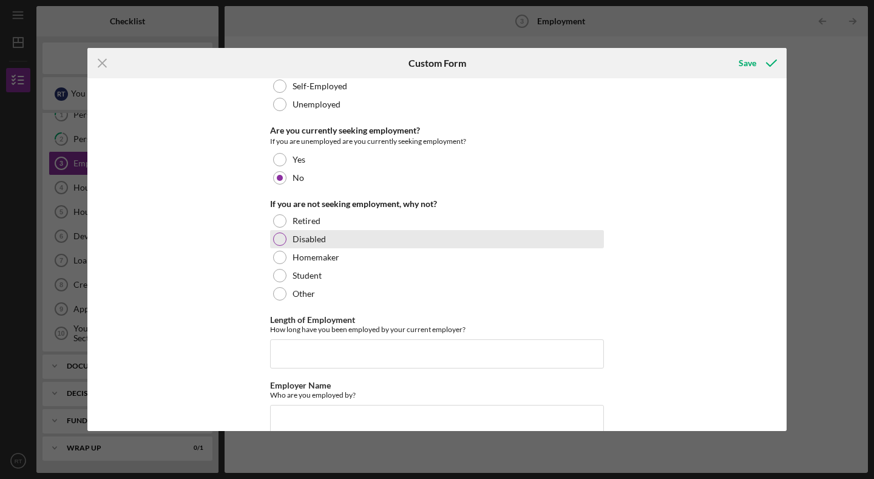
scroll to position [78, 0]
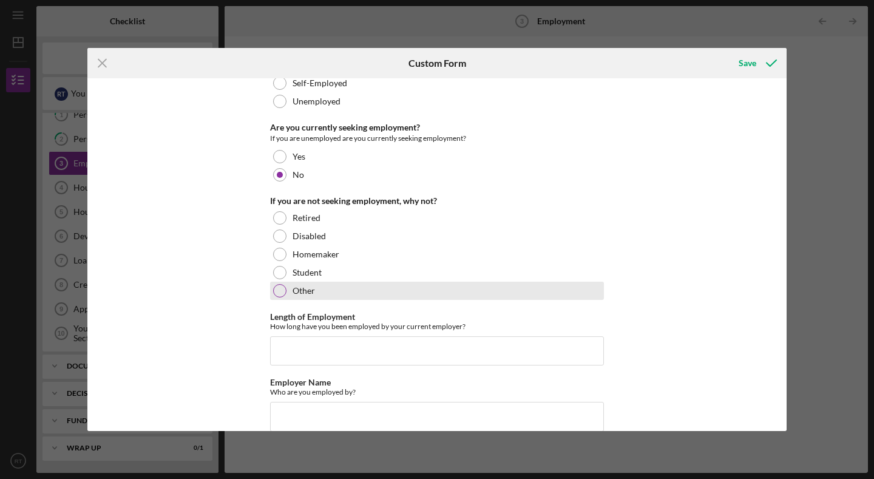
click at [276, 291] on div at bounding box center [279, 290] width 13 height 13
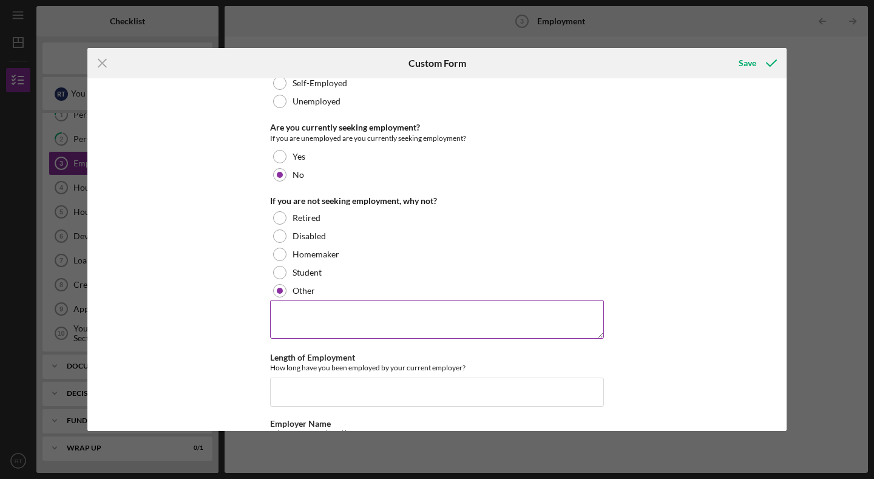
click at [305, 318] on textarea at bounding box center [437, 319] width 334 height 39
type textarea "I am the primary employee of our detailing company."
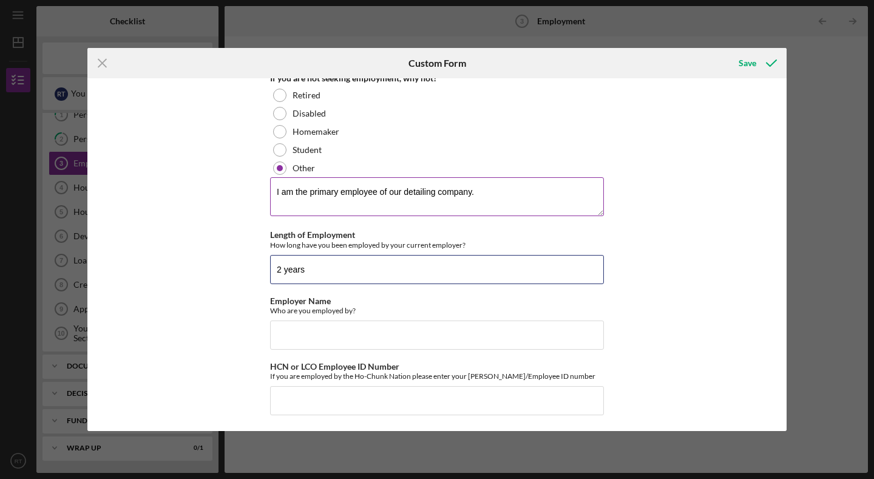
scroll to position [203, 0]
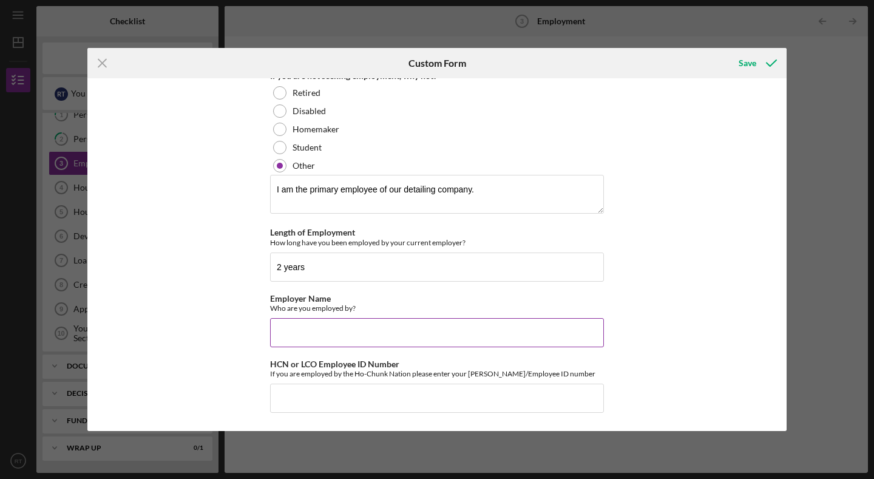
click at [284, 337] on input "Employer Name" at bounding box center [437, 332] width 334 height 29
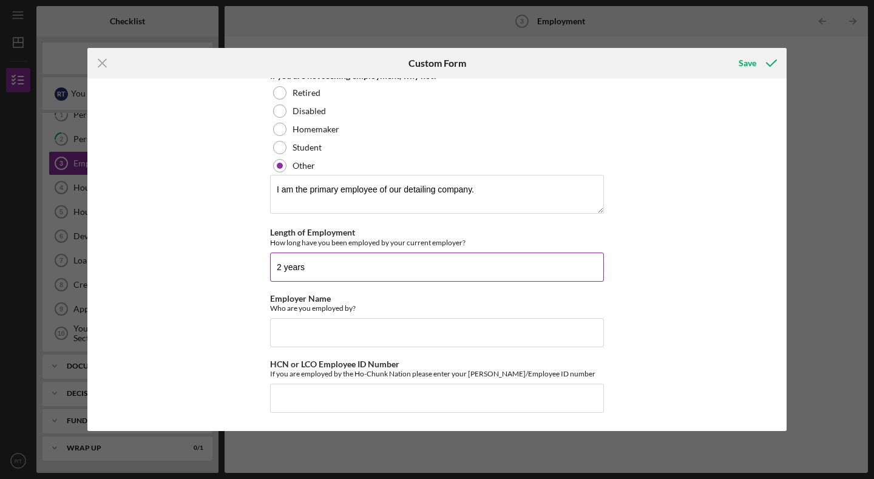
click at [332, 269] on input "2 years" at bounding box center [437, 267] width 334 height 29
type input "2 years in February. Prior to going out on my own I worked as an Operating Engi…"
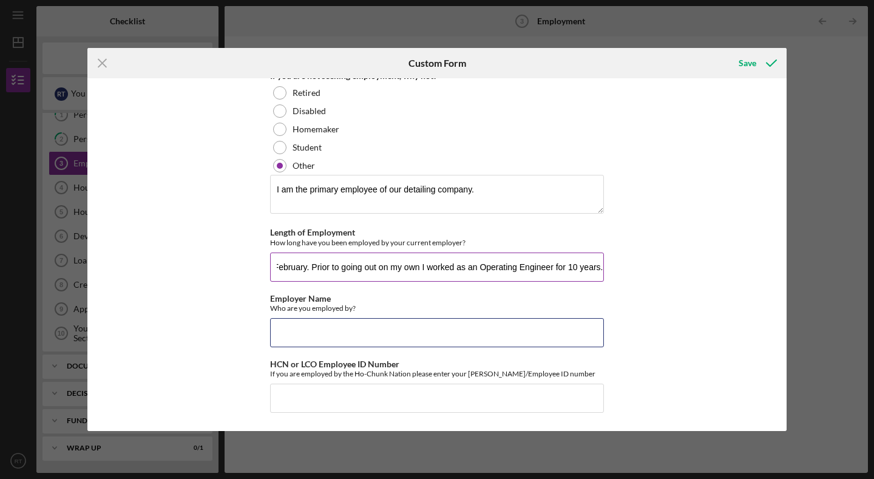
scroll to position [0, 0]
type input "Four Seasons Detailing, LLC"
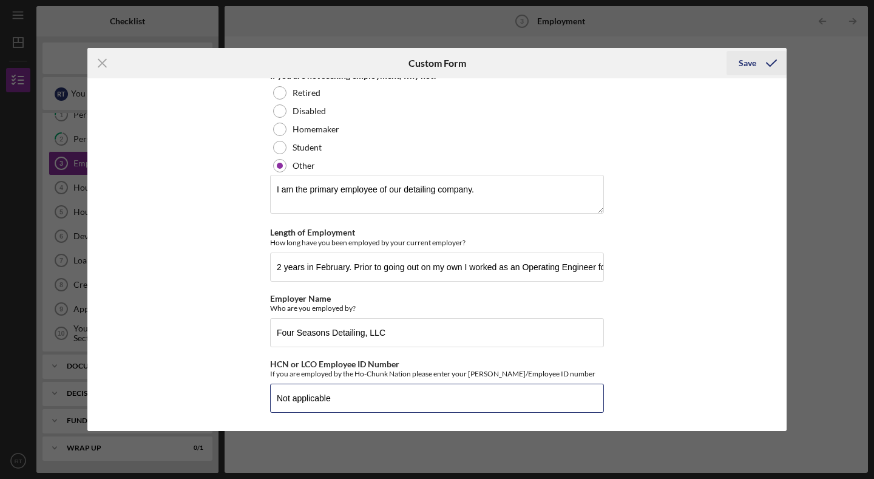
type input "Not applicable"
click at [749, 65] on div "Save" at bounding box center [748, 63] width 18 height 24
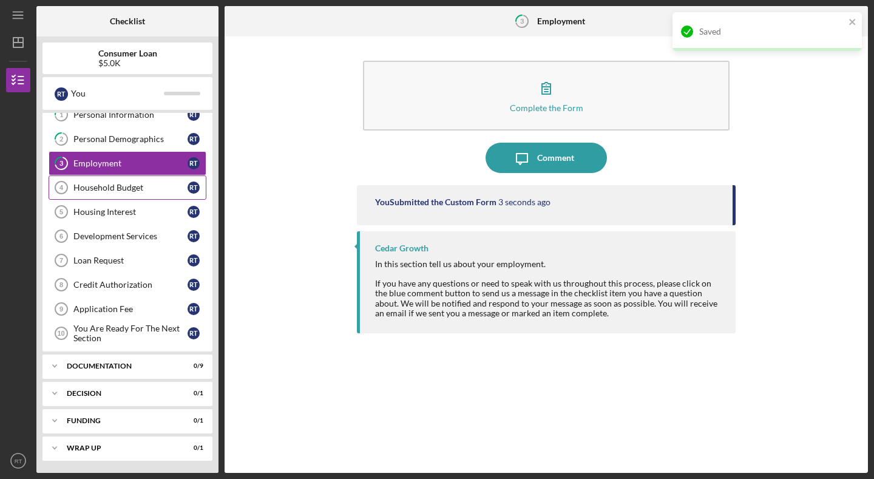
click at [139, 186] on div "Household Budget" at bounding box center [130, 188] width 114 height 10
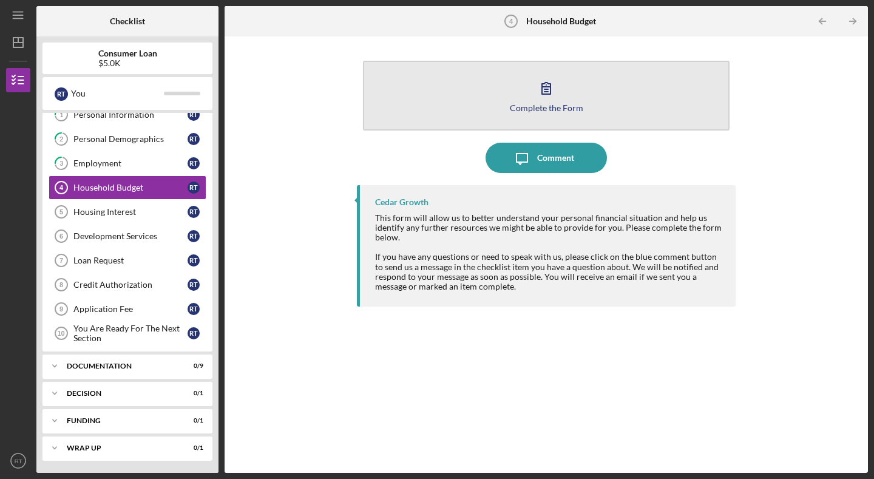
click at [520, 116] on button "Complete the Form Form" at bounding box center [546, 96] width 367 height 70
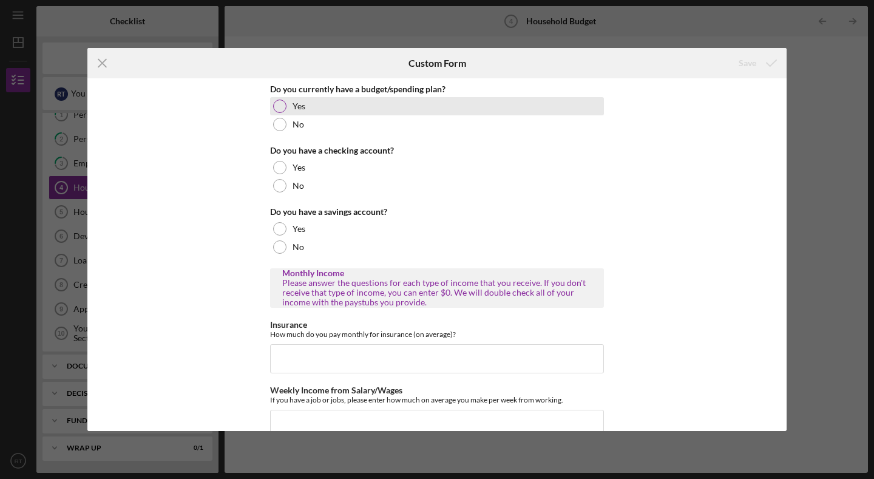
click at [283, 104] on div at bounding box center [279, 106] width 13 height 13
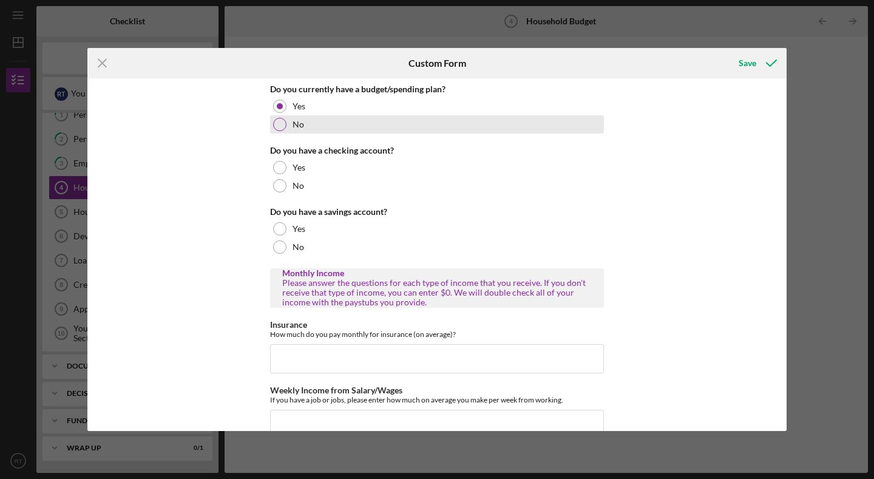
click at [278, 127] on div at bounding box center [279, 124] width 13 height 13
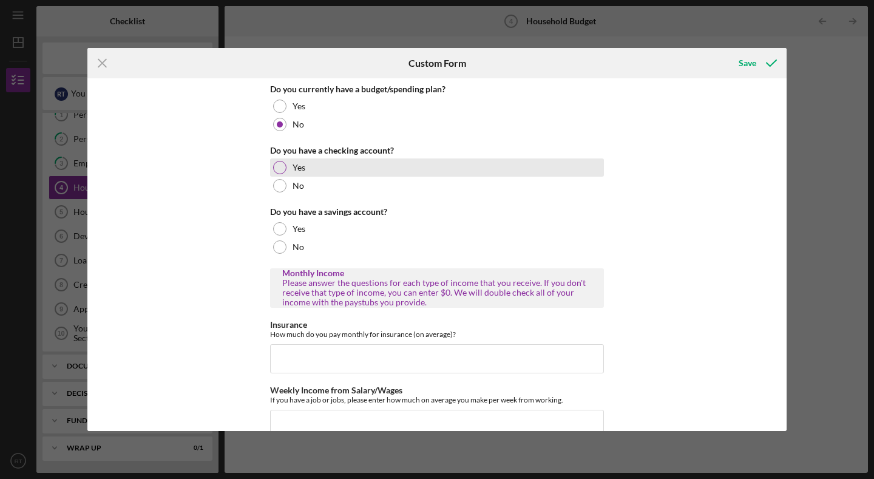
click at [284, 170] on div "Yes" at bounding box center [437, 167] width 334 height 18
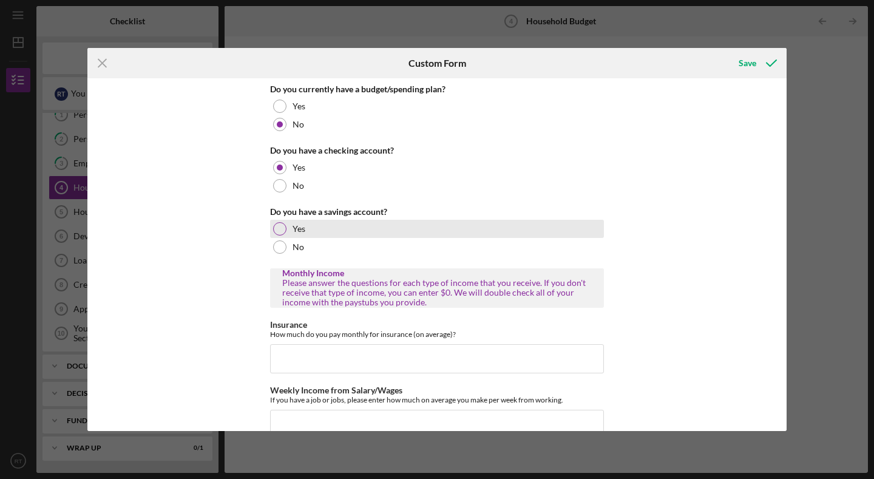
click at [283, 223] on div "Yes" at bounding box center [437, 229] width 334 height 18
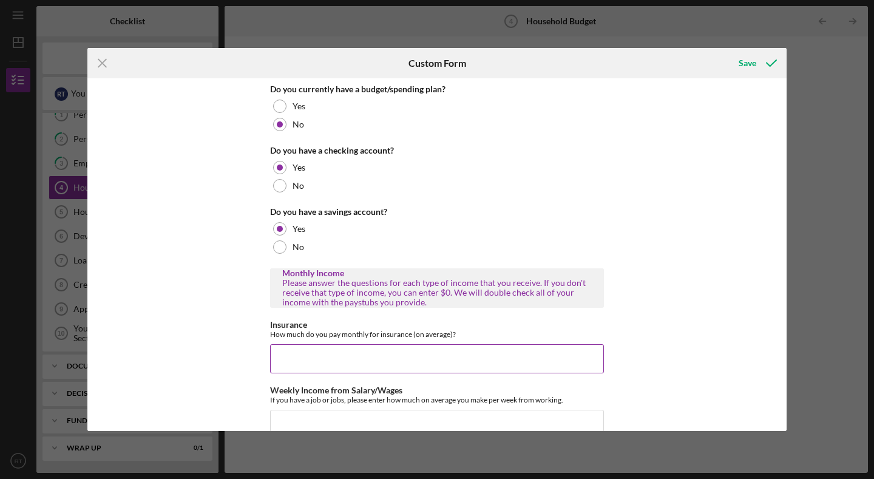
click at [302, 346] on input "Insurance" at bounding box center [437, 358] width 334 height 29
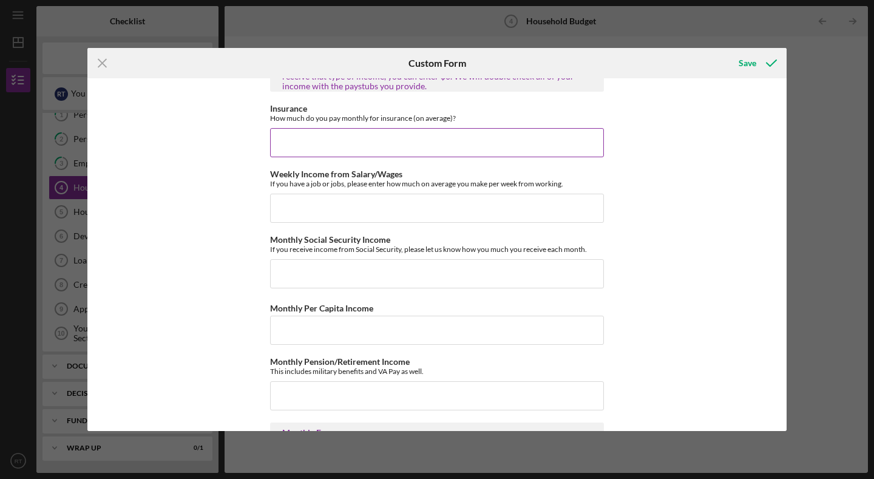
scroll to position [215, 0]
type input "$110"
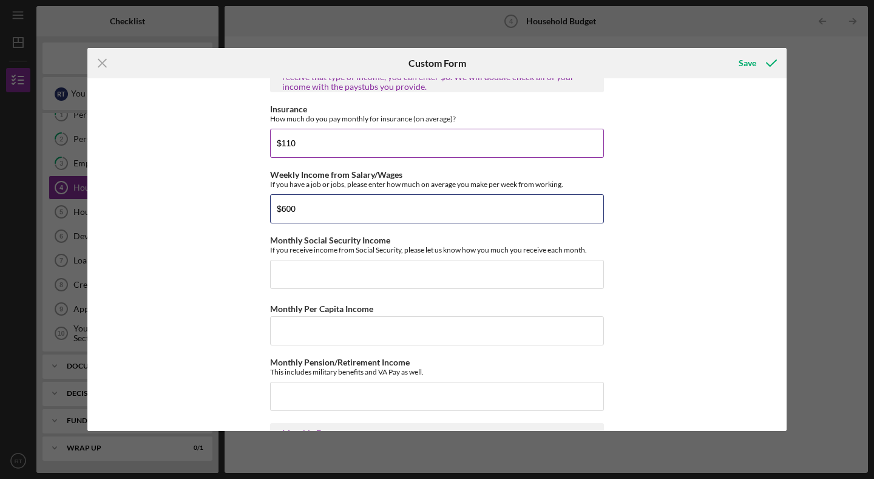
type input "$600"
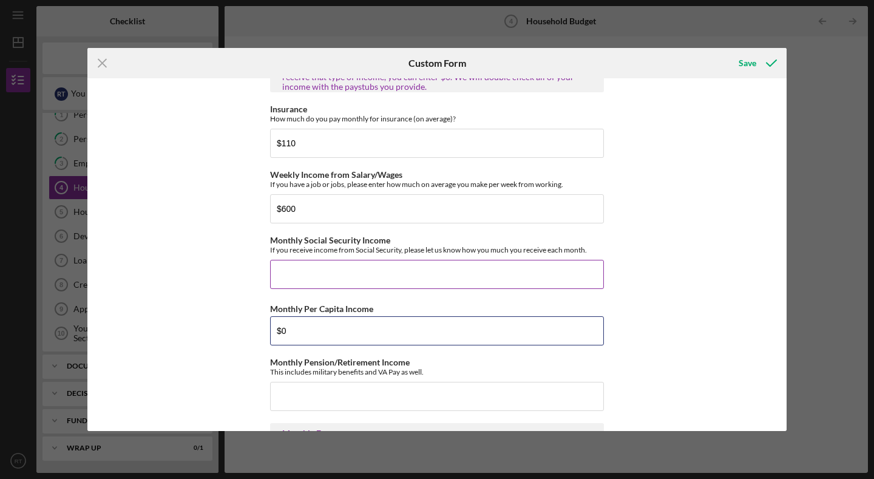
type input "$0"
click at [297, 282] on input "Monthly Social Security Income" at bounding box center [437, 274] width 334 height 29
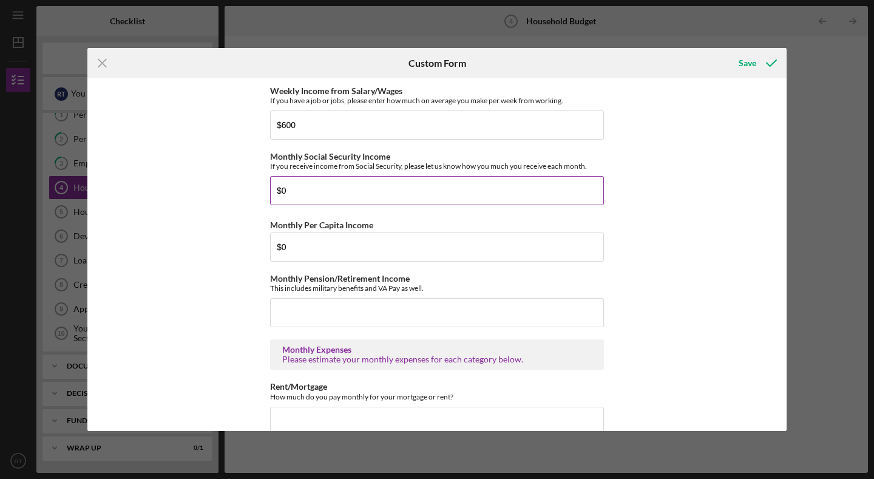
scroll to position [300, 0]
type input "$0"
click at [286, 305] on input "Monthly Pension/Retirement Income" at bounding box center [437, 311] width 334 height 29
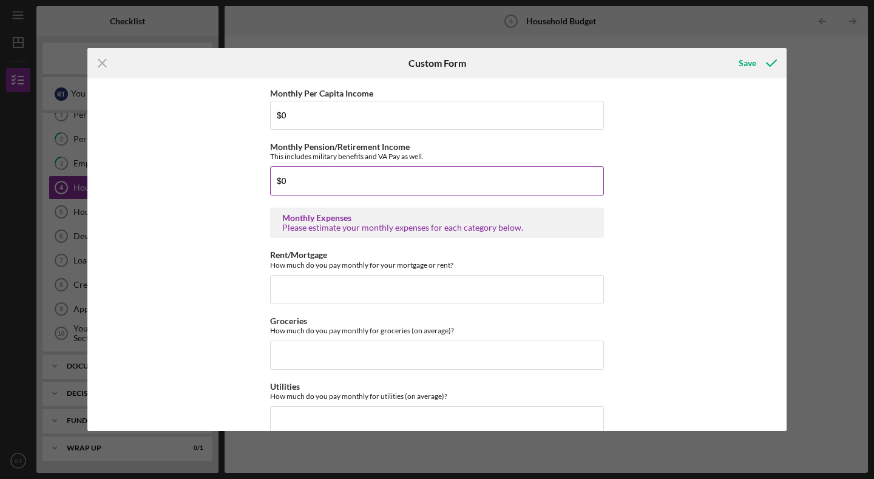
scroll to position [435, 0]
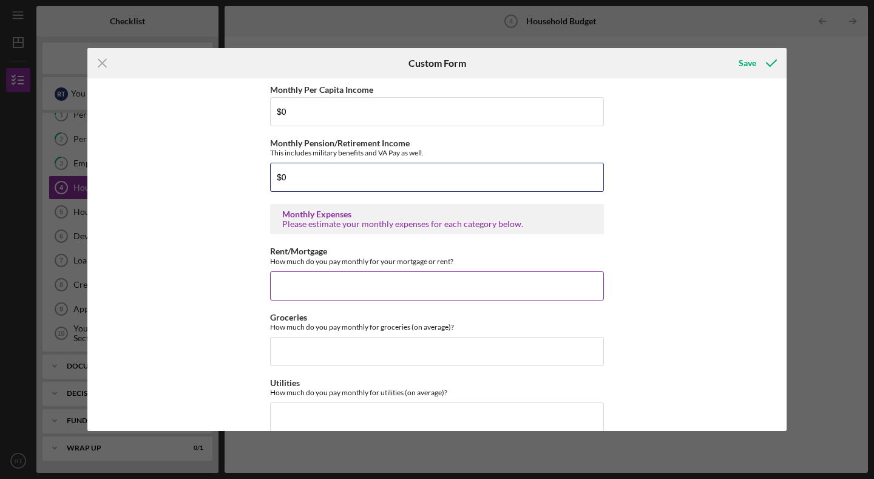
type input "$0"
click at [285, 289] on input "Rent/Mortgage" at bounding box center [437, 285] width 334 height 29
type input "$1,050"
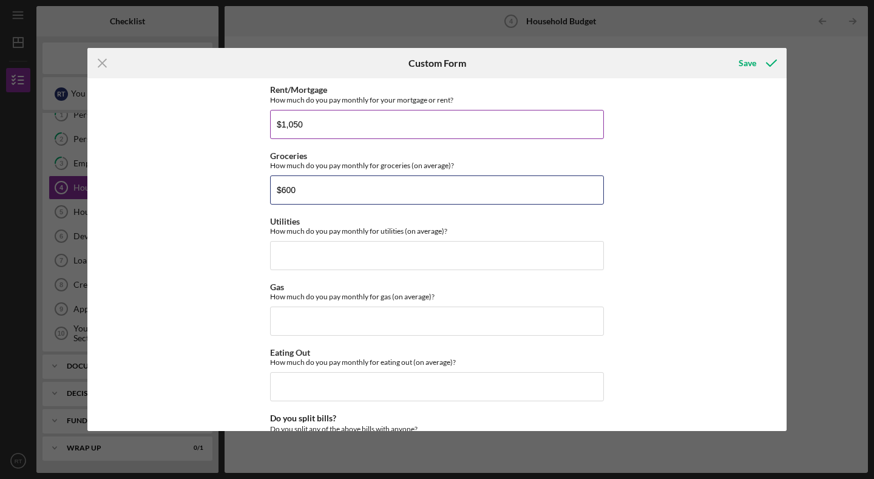
scroll to position [600, 0]
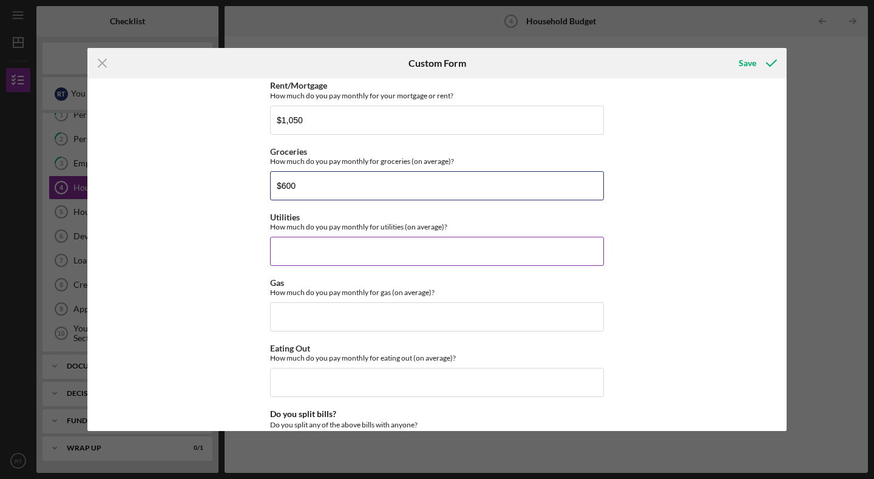
type input "$600"
click at [291, 253] on input "Utilities" at bounding box center [437, 251] width 334 height 29
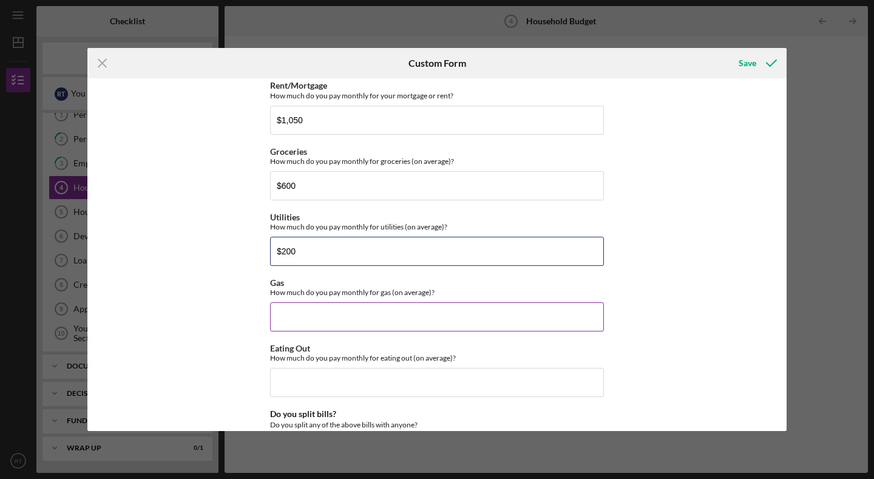
type input "$200"
click at [280, 310] on input "Gas" at bounding box center [437, 316] width 334 height 29
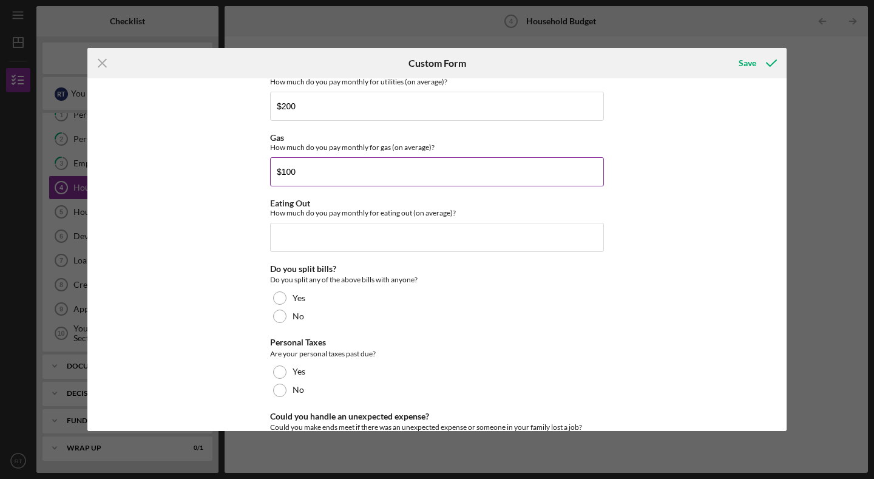
scroll to position [747, 0]
type input "$100"
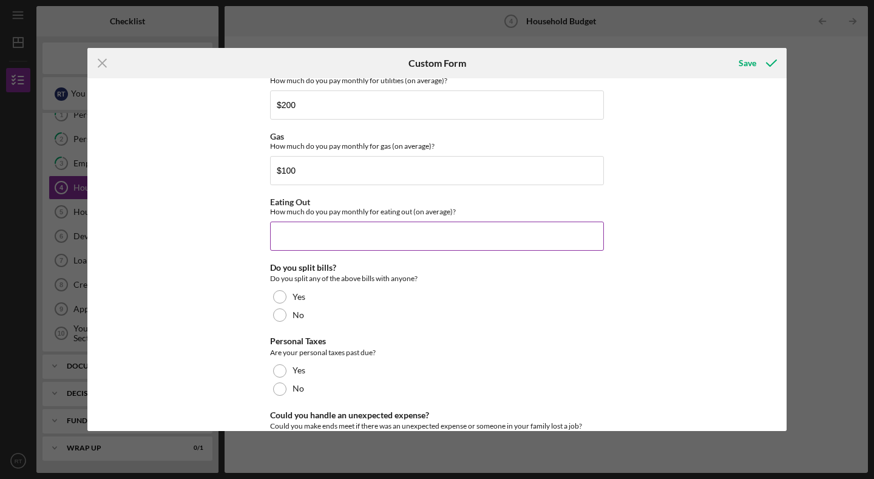
click at [293, 225] on input "Eating Out" at bounding box center [437, 236] width 334 height 29
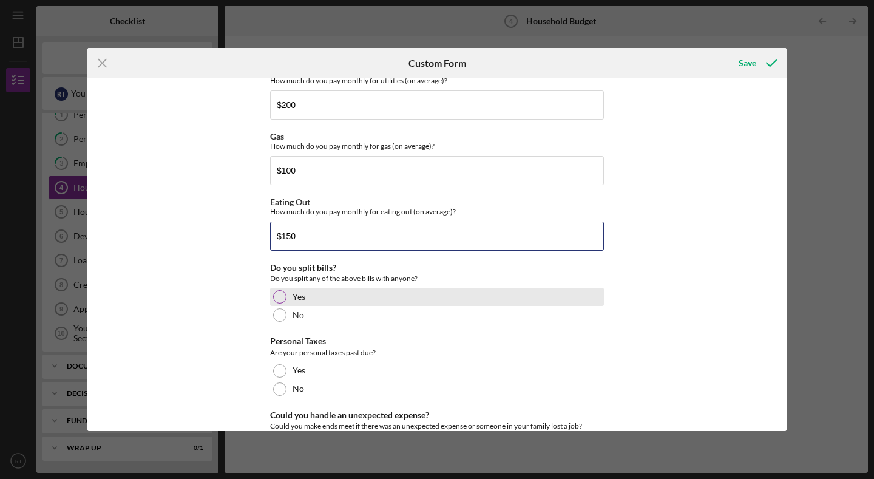
type input "$150"
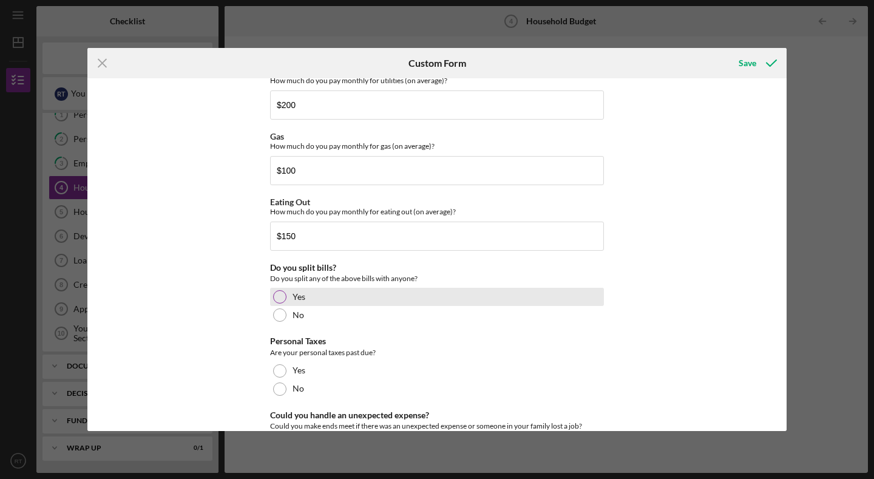
click at [280, 300] on div at bounding box center [279, 296] width 13 height 13
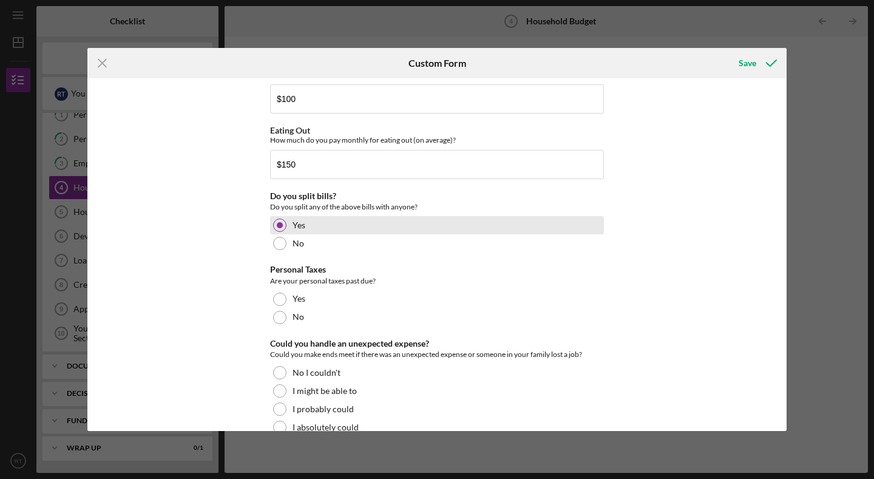
scroll to position [842, 0]
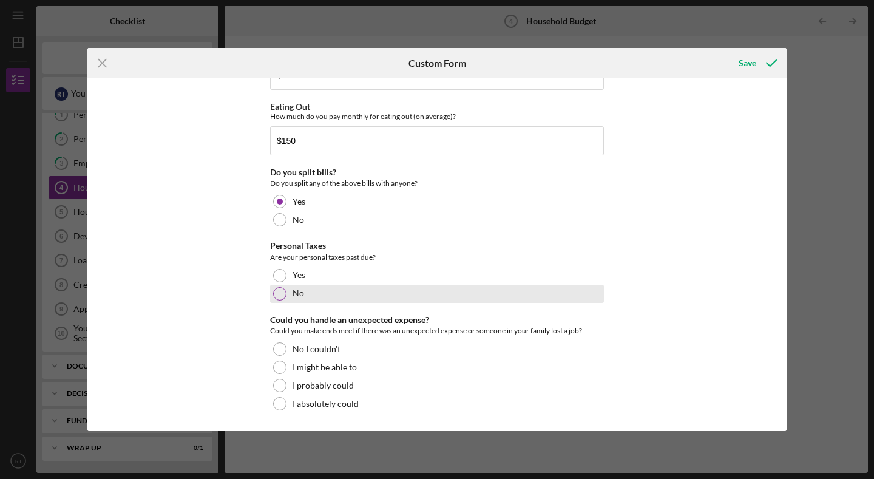
click at [285, 290] on div "No" at bounding box center [437, 294] width 334 height 18
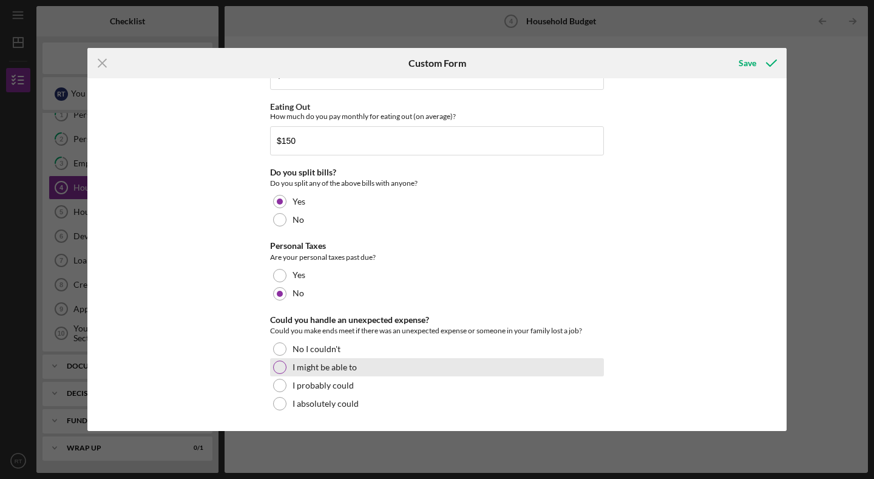
click at [283, 367] on div at bounding box center [279, 367] width 13 height 13
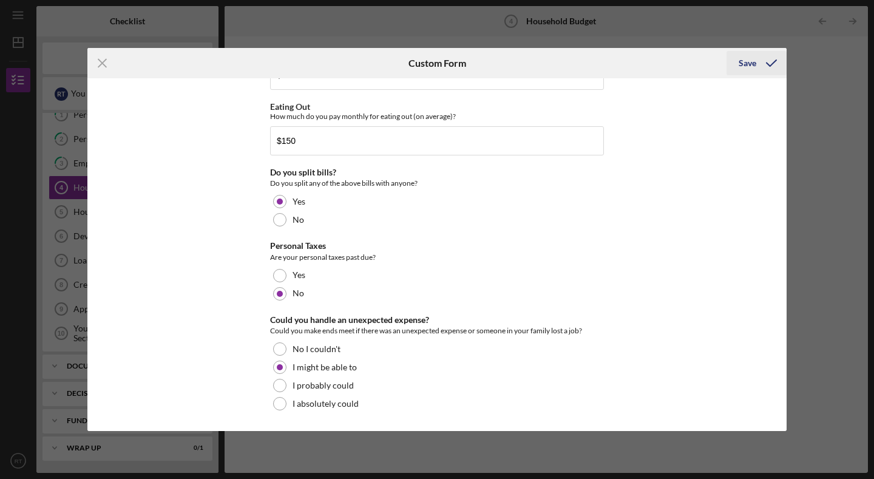
click at [751, 69] on div "Save" at bounding box center [748, 63] width 18 height 24
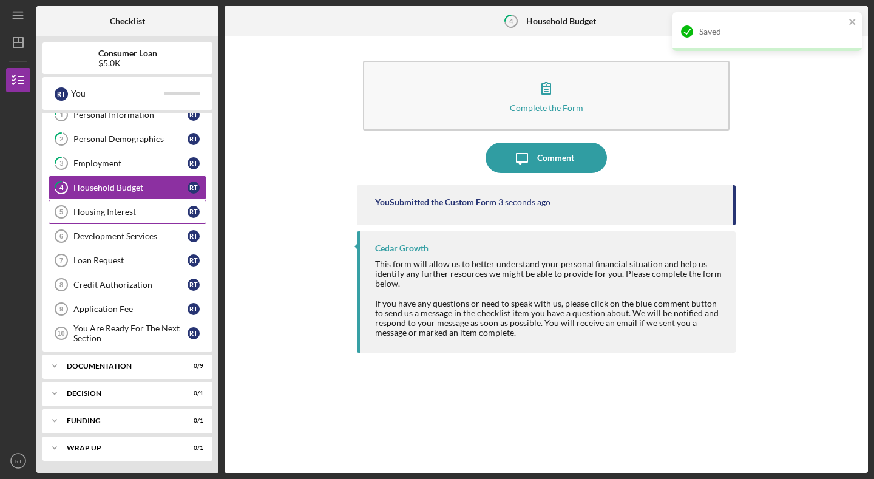
click at [118, 216] on div "Housing Interest" at bounding box center [130, 212] width 114 height 10
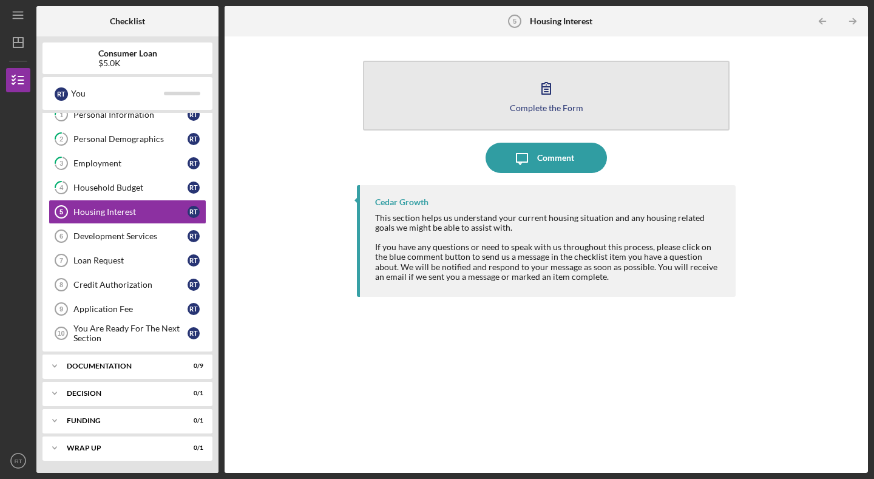
click at [554, 100] on icon "button" at bounding box center [546, 88] width 30 height 30
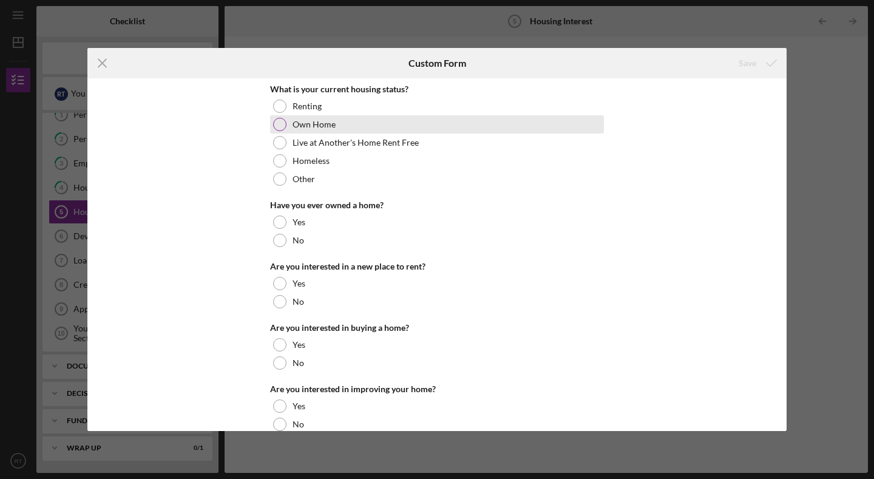
click at [280, 130] on div "Own Home" at bounding box center [437, 124] width 334 height 18
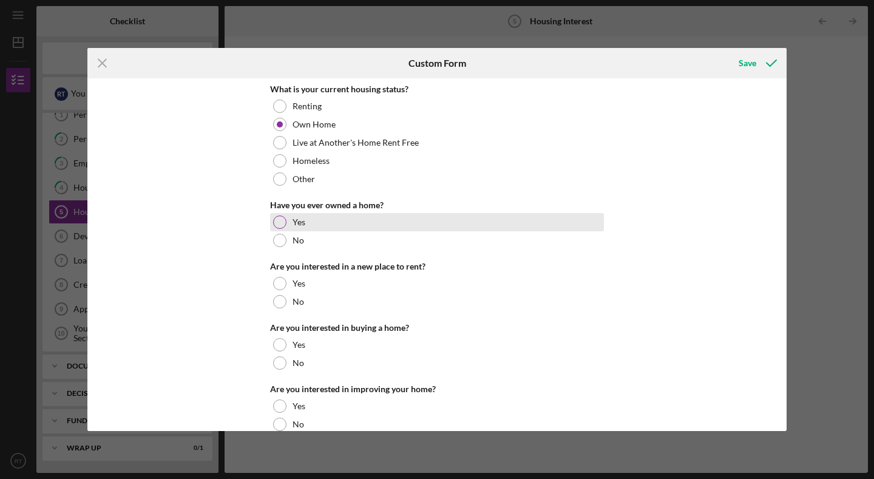
click at [282, 219] on div at bounding box center [279, 221] width 13 height 13
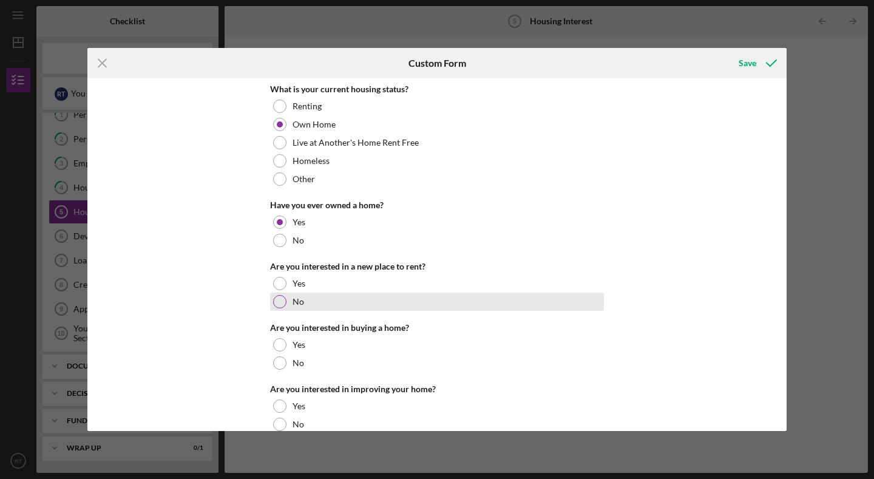
click at [283, 299] on div at bounding box center [279, 301] width 13 height 13
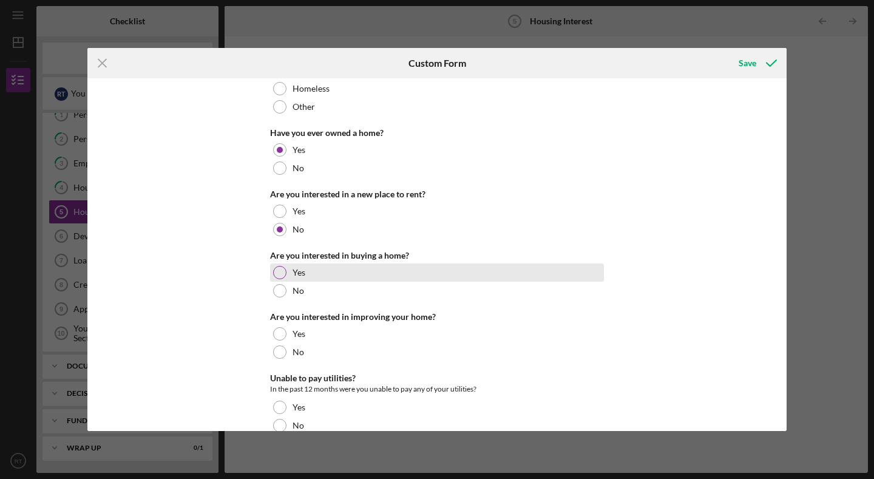
scroll to position [132, 0]
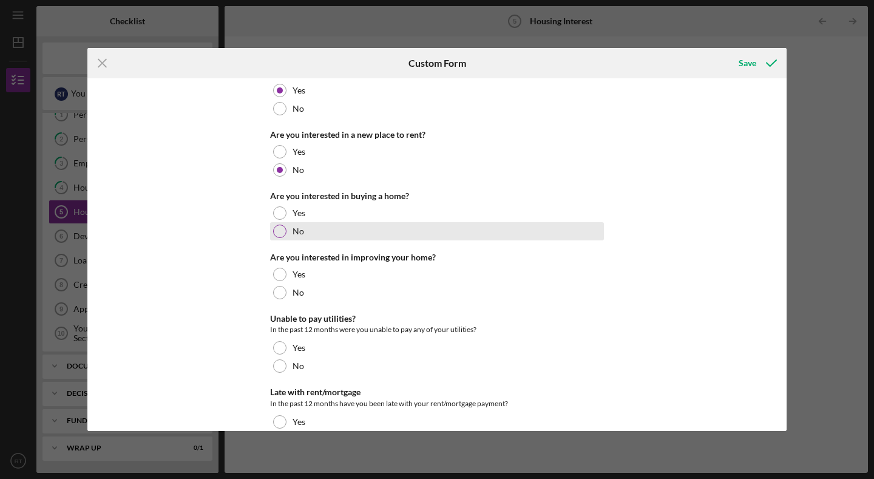
click at [283, 231] on div at bounding box center [279, 231] width 13 height 13
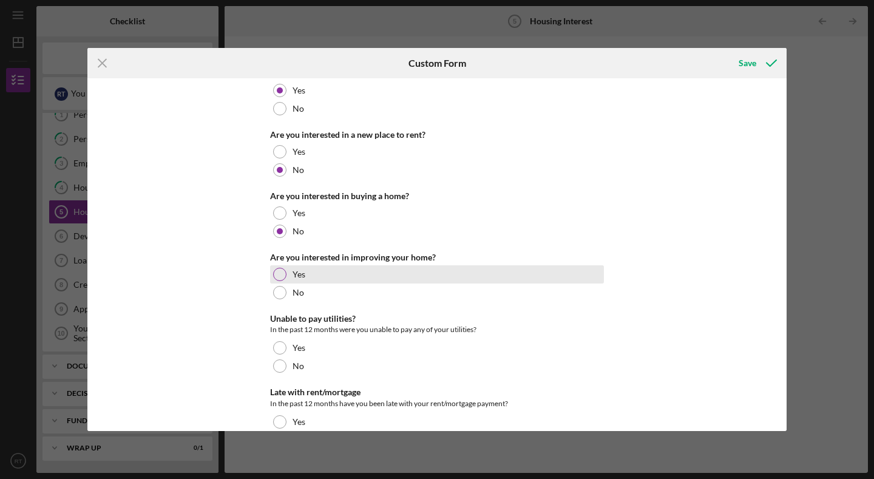
click at [279, 269] on div at bounding box center [279, 274] width 13 height 13
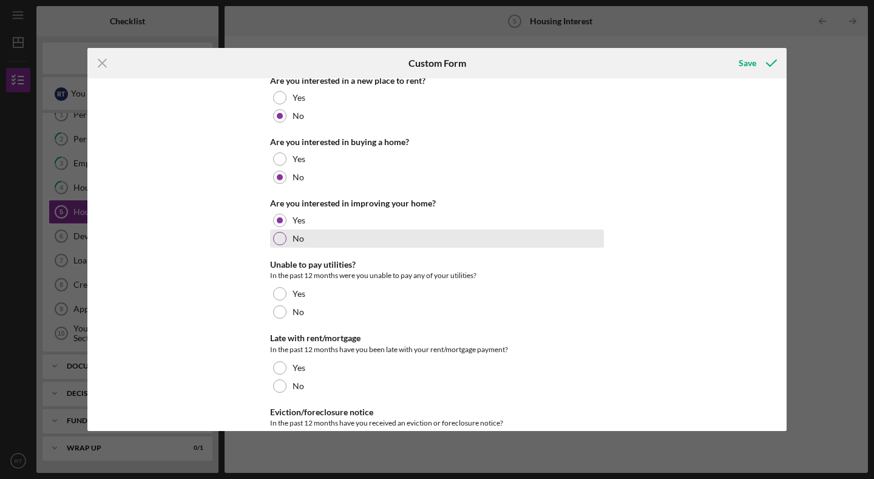
scroll to position [242, 0]
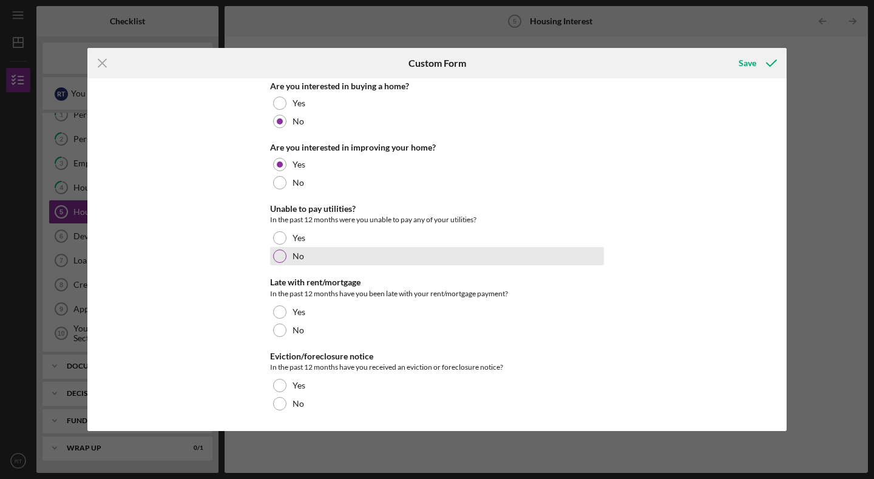
click at [280, 256] on div at bounding box center [279, 255] width 13 height 13
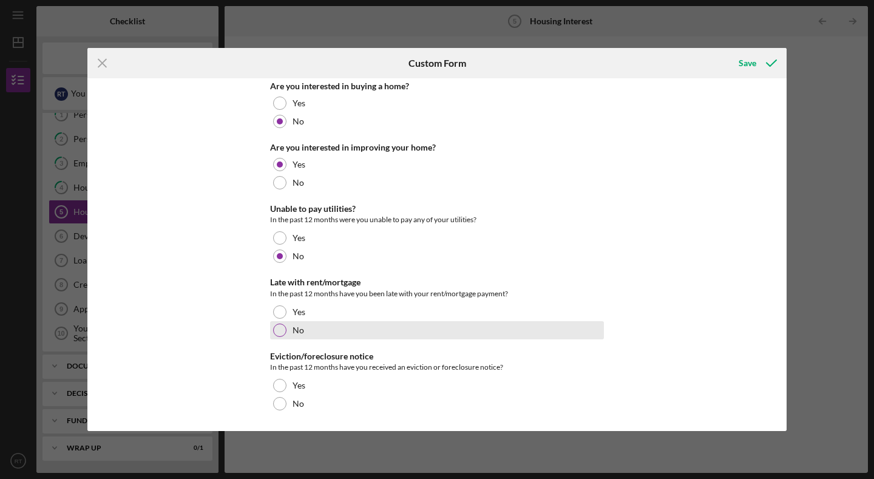
click at [280, 324] on div at bounding box center [279, 330] width 13 height 13
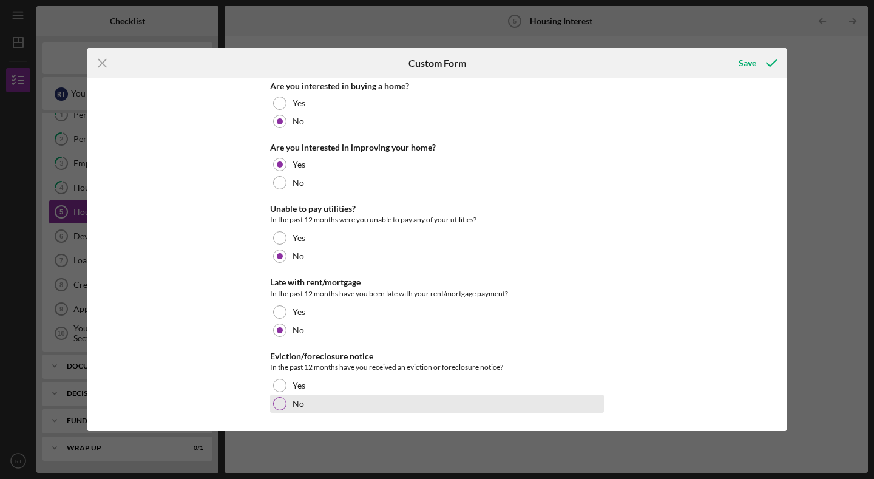
click at [276, 404] on div at bounding box center [279, 403] width 13 height 13
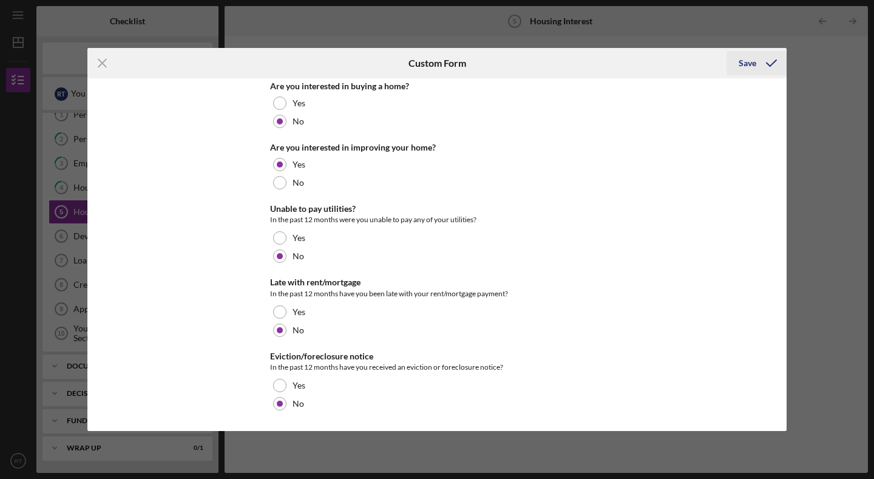
click at [751, 54] on div "Save" at bounding box center [748, 63] width 18 height 24
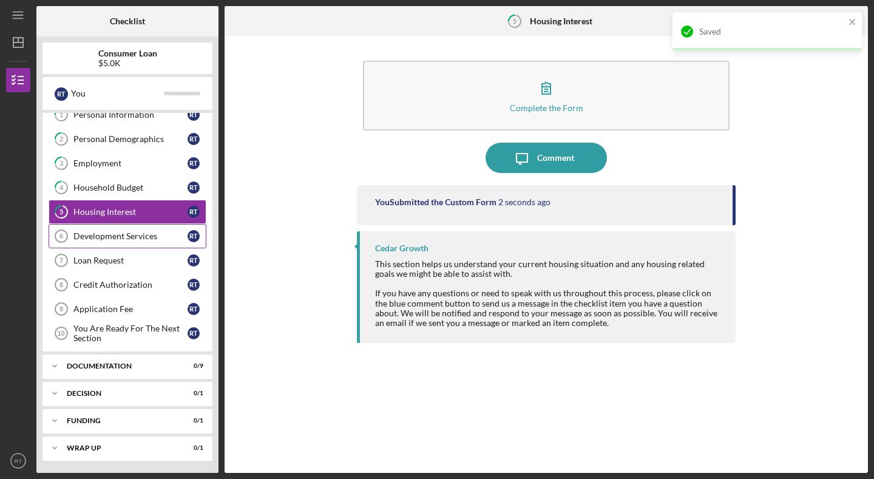
click at [138, 235] on div "Development Services" at bounding box center [130, 236] width 114 height 10
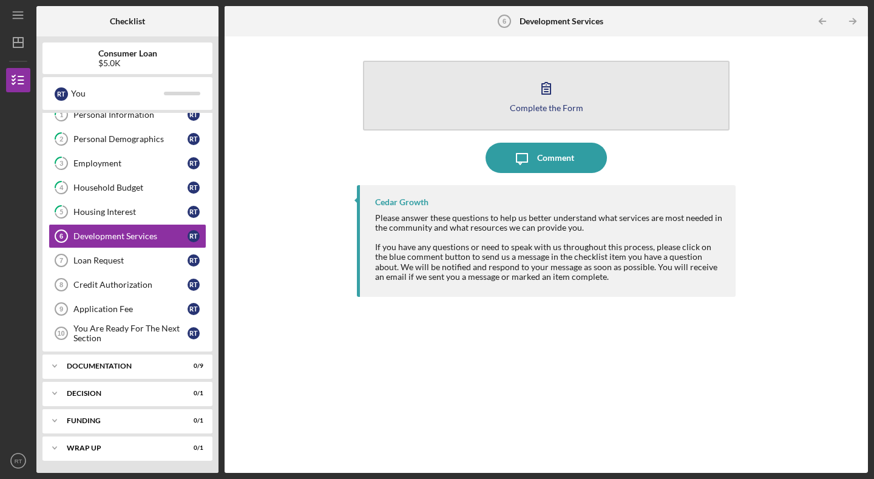
click at [508, 103] on button "Complete the Form Form" at bounding box center [546, 96] width 367 height 70
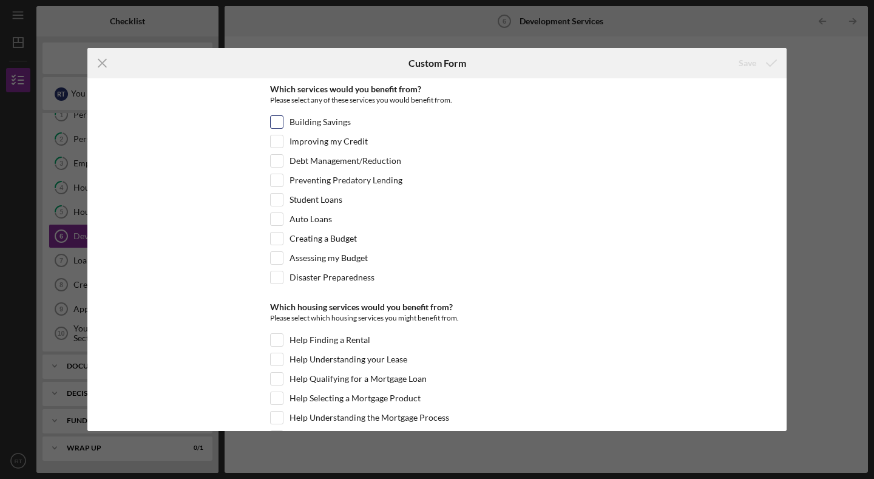
click at [278, 122] on input "Building Savings" at bounding box center [277, 122] width 12 height 12
checkbox input "true"
click at [277, 141] on input "Improving my Credit" at bounding box center [277, 141] width 12 height 12
checkbox input "true"
click at [279, 157] on input "Debt Management/Reduction" at bounding box center [277, 161] width 12 height 12
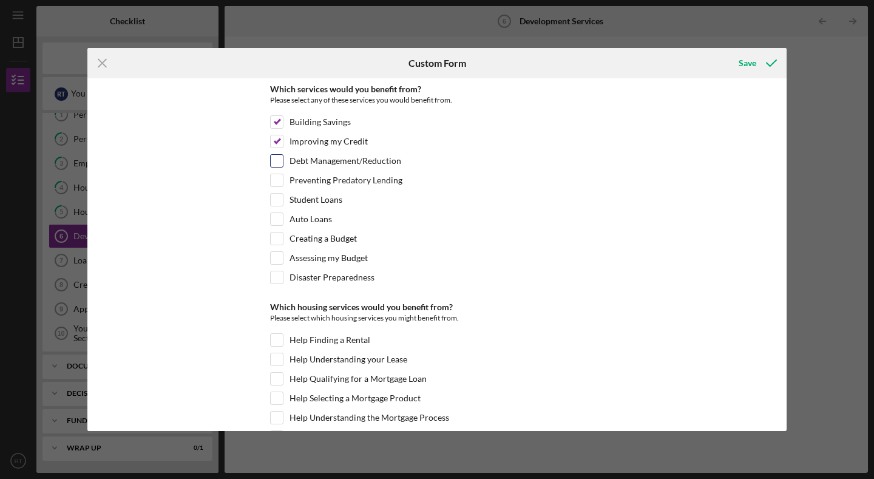
checkbox input "true"
click at [276, 183] on input "Preventing Predatory Lending" at bounding box center [277, 180] width 12 height 12
checkbox input "true"
click at [277, 220] on input "Auto Loans" at bounding box center [277, 219] width 12 height 12
checkbox input "true"
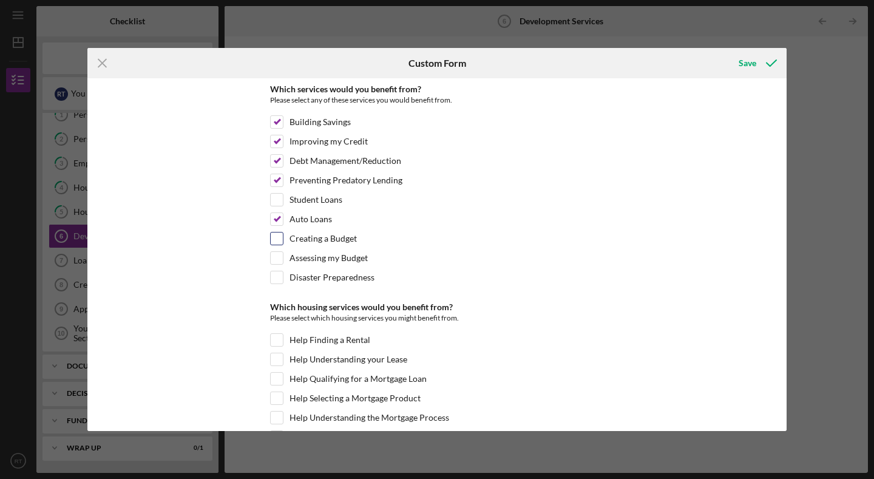
click at [279, 242] on input "Creating a Budget" at bounding box center [277, 238] width 12 height 12
checkbox input "true"
click at [278, 260] on input "Assessing my Budget" at bounding box center [277, 258] width 12 height 12
checkbox input "true"
click at [280, 276] on input "Disaster Preparedness" at bounding box center [277, 277] width 12 height 12
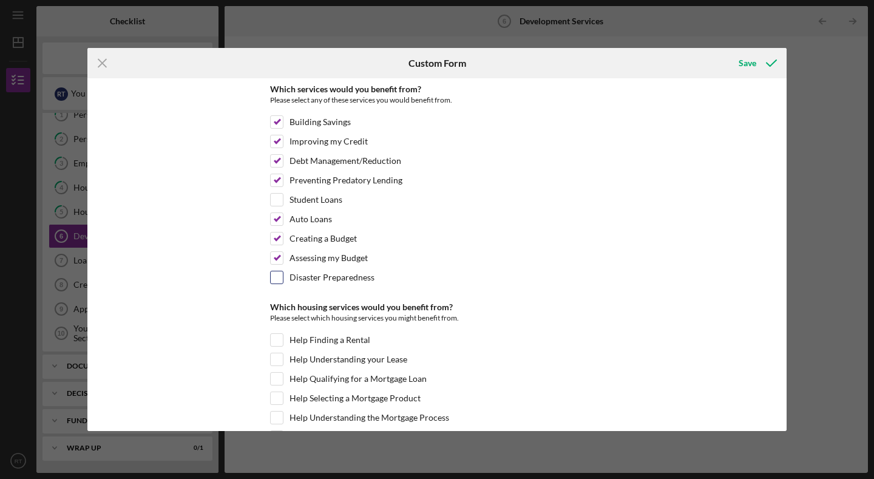
checkbox input "true"
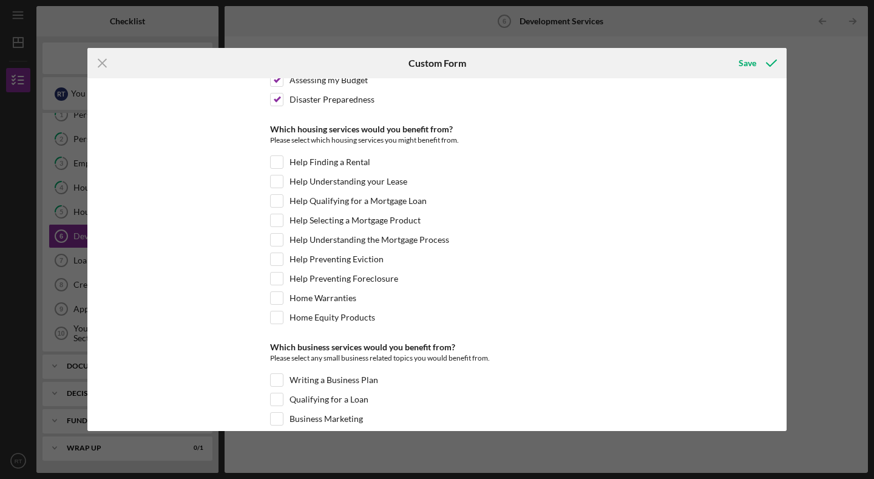
scroll to position [195, 0]
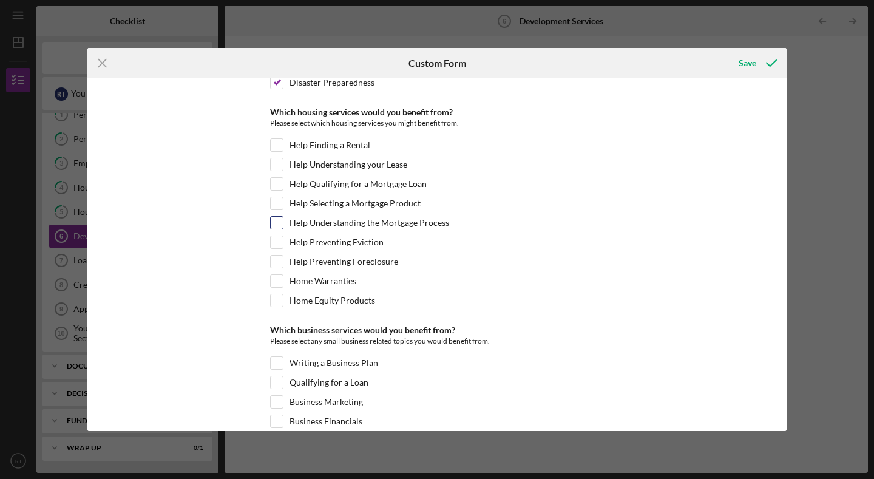
click at [278, 221] on input "Help Understanding the Mortgage Process" at bounding box center [277, 223] width 12 height 12
checkbox input "true"
click at [276, 264] on input "Help Preventing Foreclosure" at bounding box center [277, 262] width 12 height 12
checkbox input "true"
click at [277, 283] on input "Home Warranties" at bounding box center [277, 281] width 12 height 12
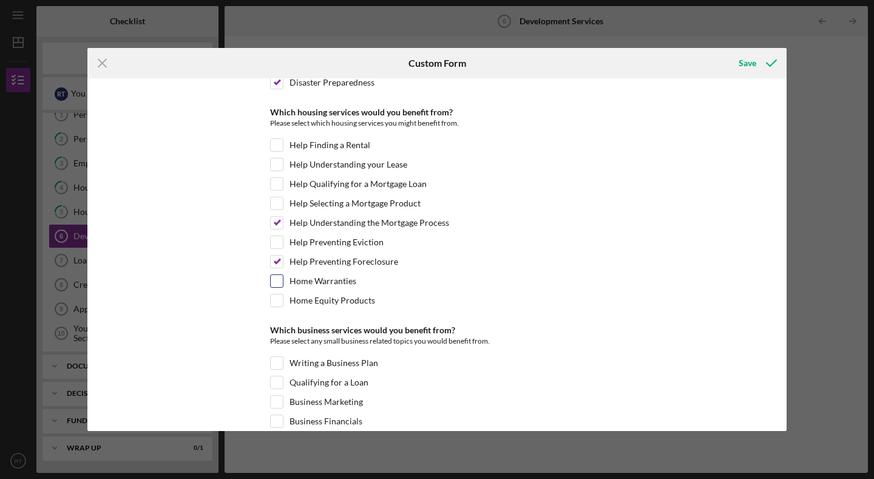
checkbox input "true"
click at [277, 300] on input "Home Equity Products" at bounding box center [277, 300] width 12 height 12
checkbox input "true"
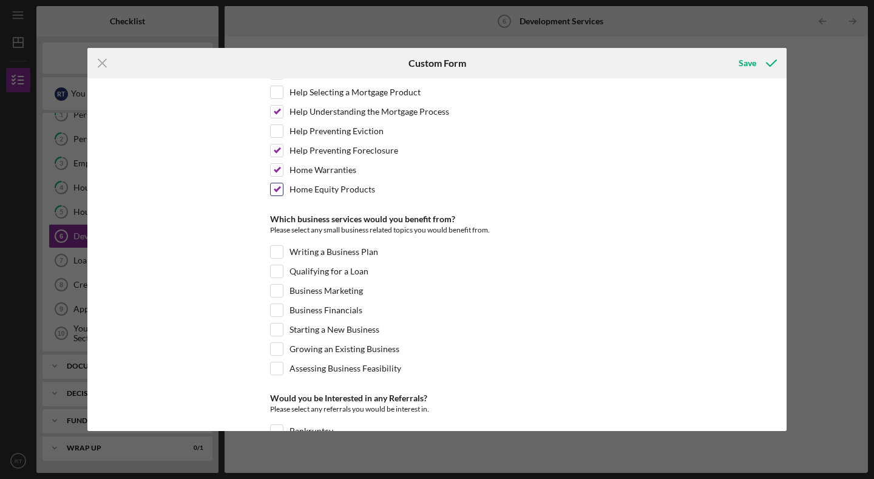
scroll to position [310, 0]
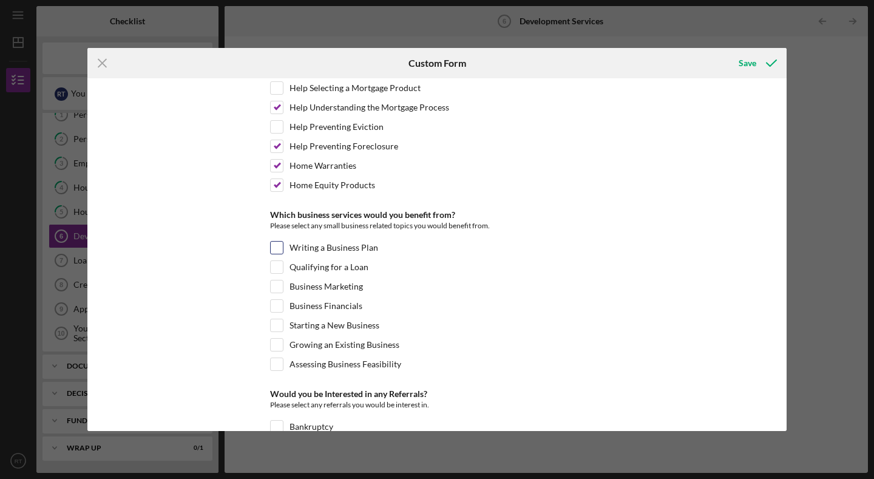
click at [291, 248] on label "Writing a Business Plan" at bounding box center [334, 248] width 89 height 12
click at [283, 248] on input "Writing a Business Plan" at bounding box center [277, 248] width 12 height 12
checkbox input "true"
click at [277, 266] on input "Qualifying for a Loan" at bounding box center [277, 267] width 12 height 12
checkbox input "true"
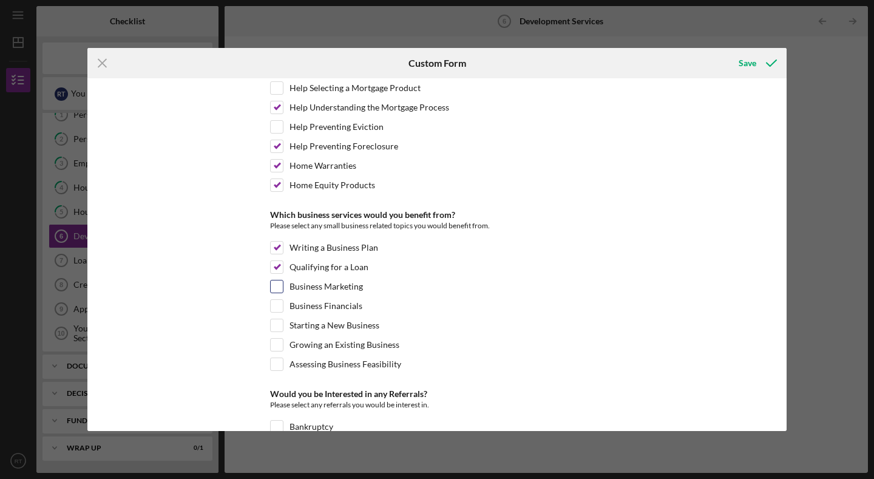
click at [276, 281] on input "Business Marketing" at bounding box center [277, 286] width 12 height 12
checkbox input "true"
click at [277, 307] on input "Business Financials" at bounding box center [277, 306] width 12 height 12
checkbox input "true"
click at [278, 342] on input "Growing an Existing Business" at bounding box center [277, 345] width 12 height 12
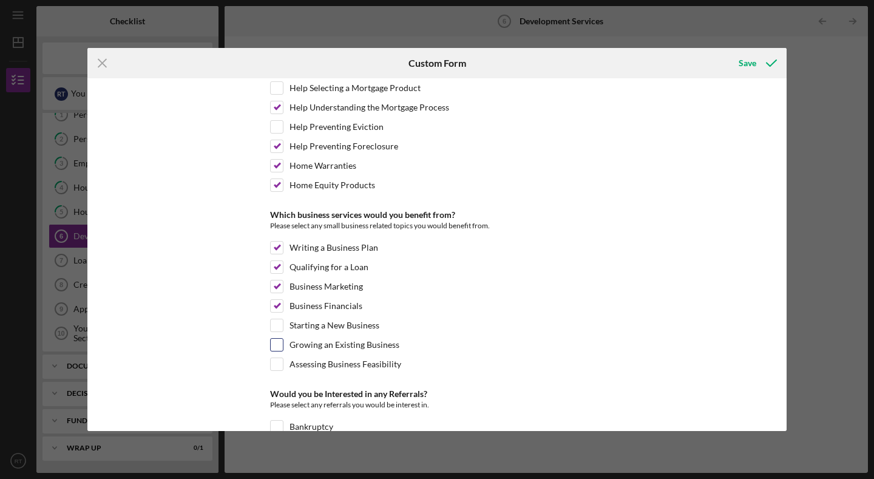
checkbox input "true"
click at [277, 361] on input "Assessing Business Feasibility" at bounding box center [277, 364] width 12 height 12
checkbox input "true"
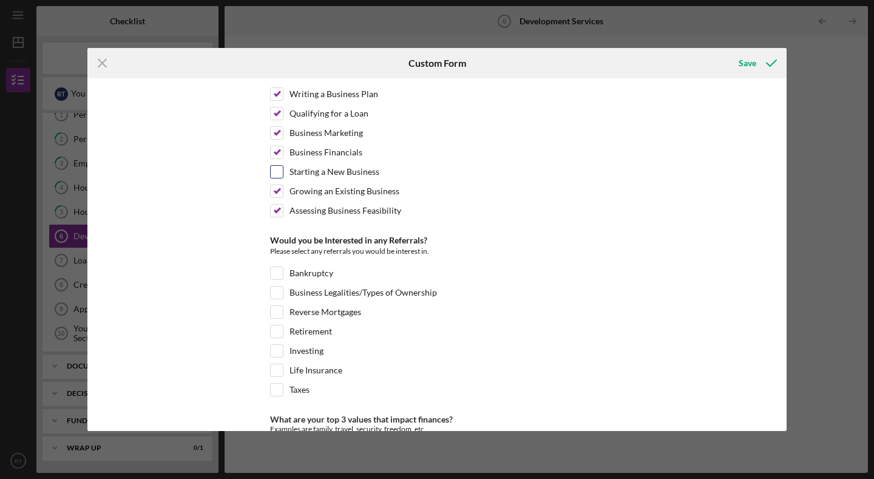
scroll to position [485, 0]
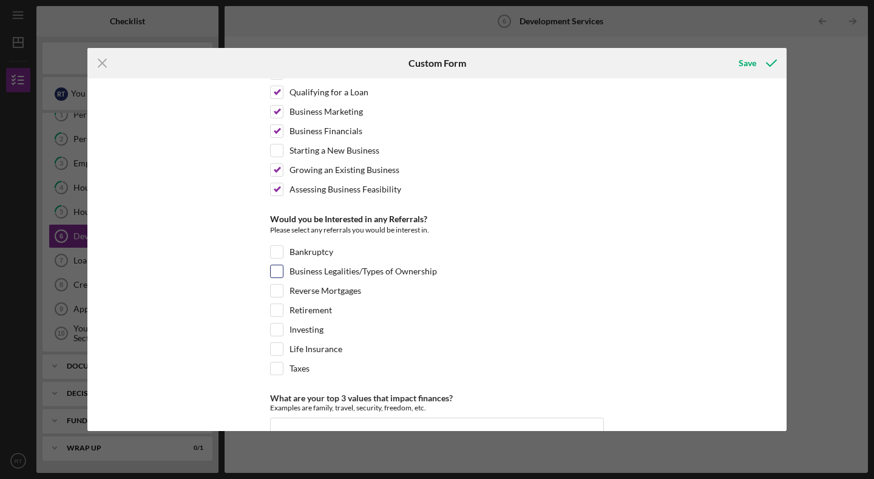
click at [279, 273] on input "Business Legalities/Types of Ownership" at bounding box center [277, 271] width 12 height 12
checkbox input "true"
click at [279, 327] on input "Investing" at bounding box center [277, 330] width 12 height 12
checkbox input "true"
click at [279, 343] on input "Life Insurance" at bounding box center [277, 349] width 12 height 12
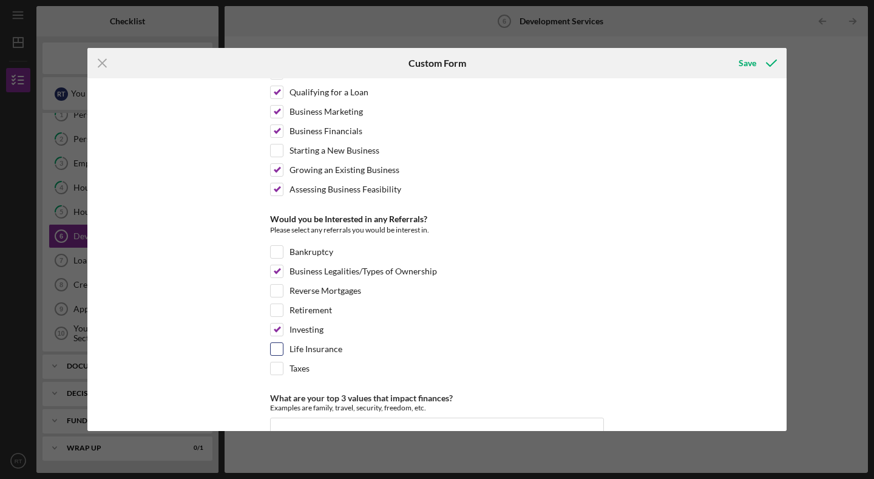
checkbox input "true"
click at [279, 365] on input "Taxes" at bounding box center [277, 368] width 12 height 12
checkbox input "true"
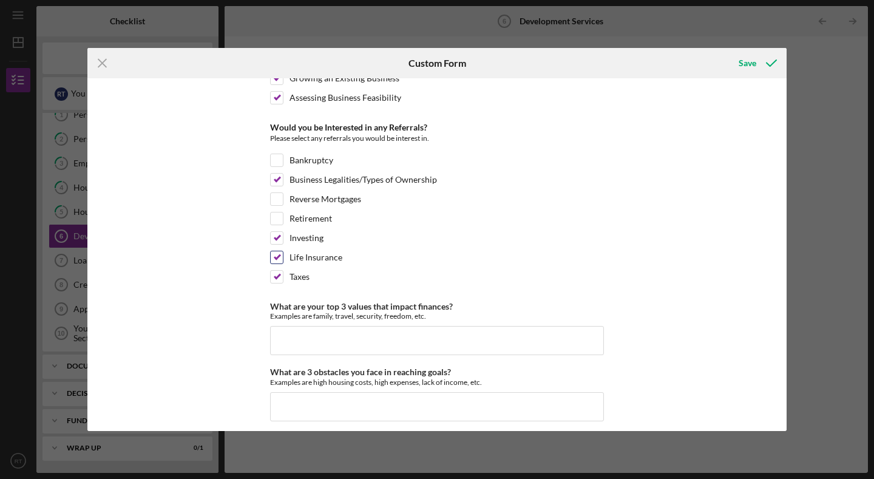
scroll to position [585, 0]
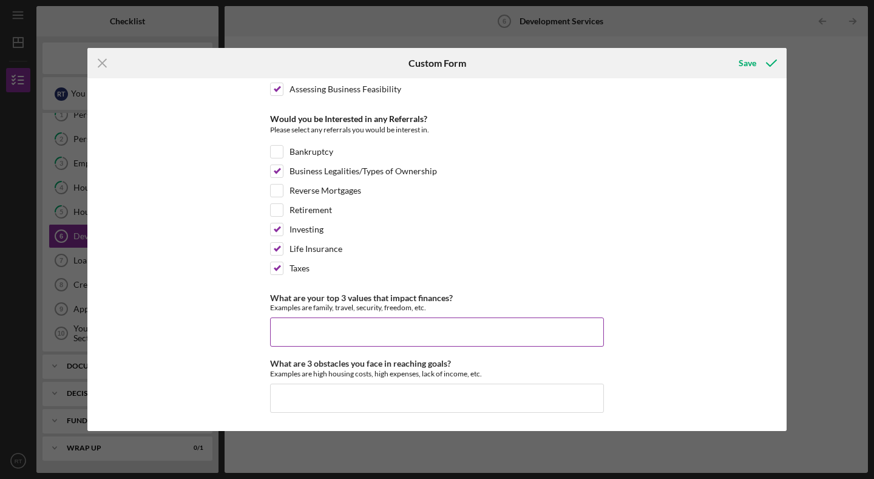
click at [315, 322] on input "What are your top 3 values that impact finances?" at bounding box center [437, 331] width 334 height 29
type input "Family, security and generational wealth."
type input "a"
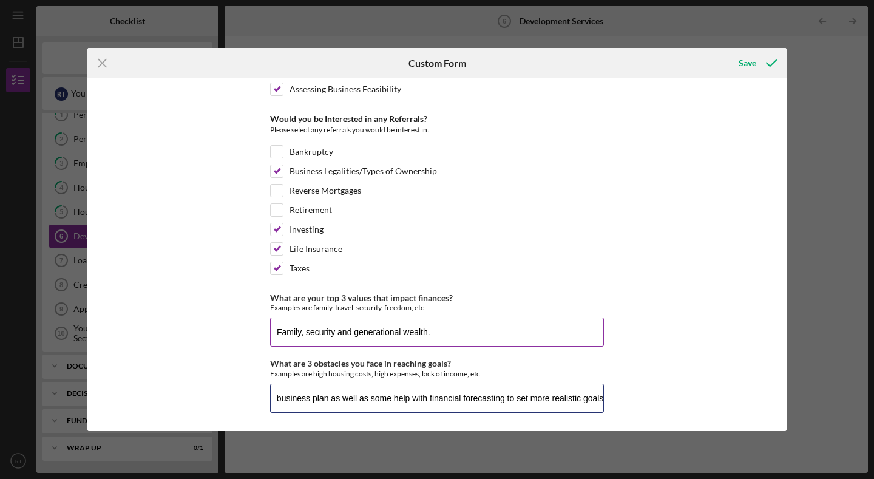
scroll to position [0, 229]
type input "I need some technical assistance in creating a more robust business plan as wel…"
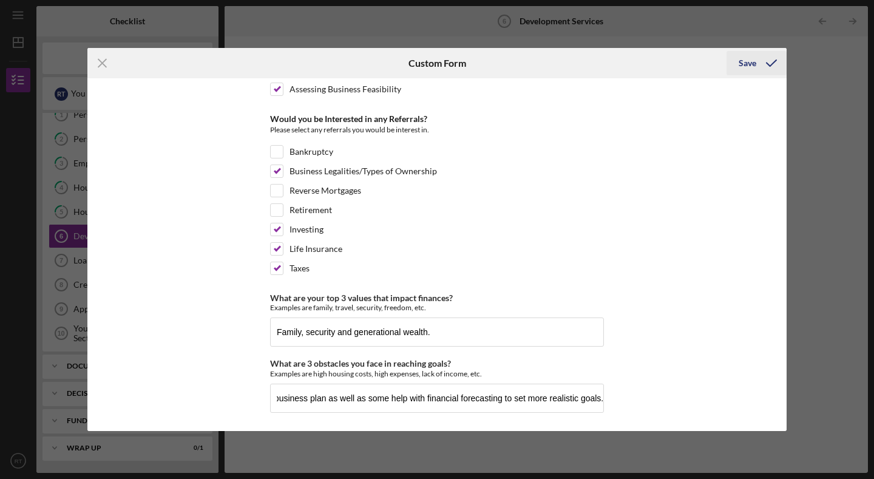
scroll to position [0, 0]
click at [753, 59] on div "Save" at bounding box center [748, 63] width 18 height 24
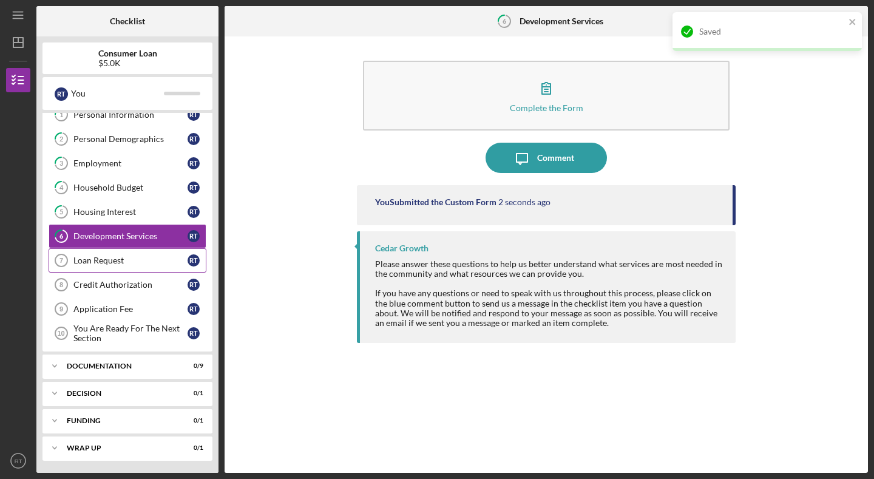
click at [138, 266] on link "Loan Request 7 Loan Request R T" at bounding box center [128, 260] width 158 height 24
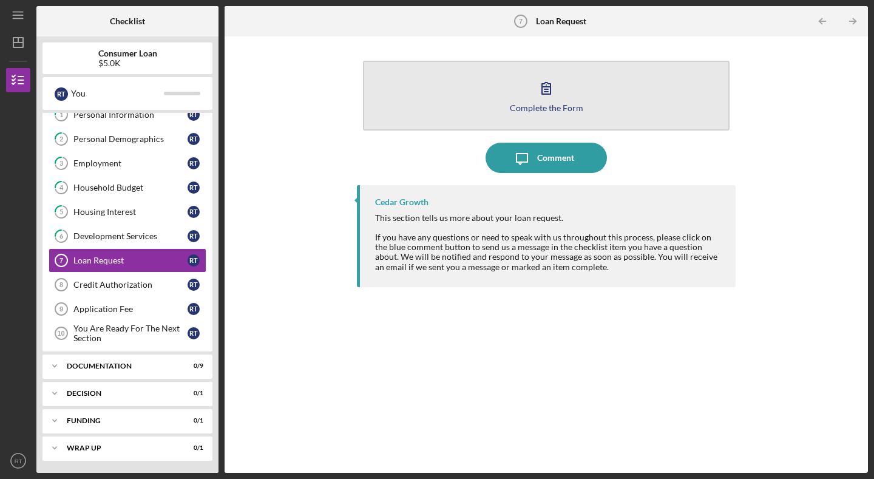
click at [520, 100] on button "Complete the Form Form" at bounding box center [546, 96] width 367 height 70
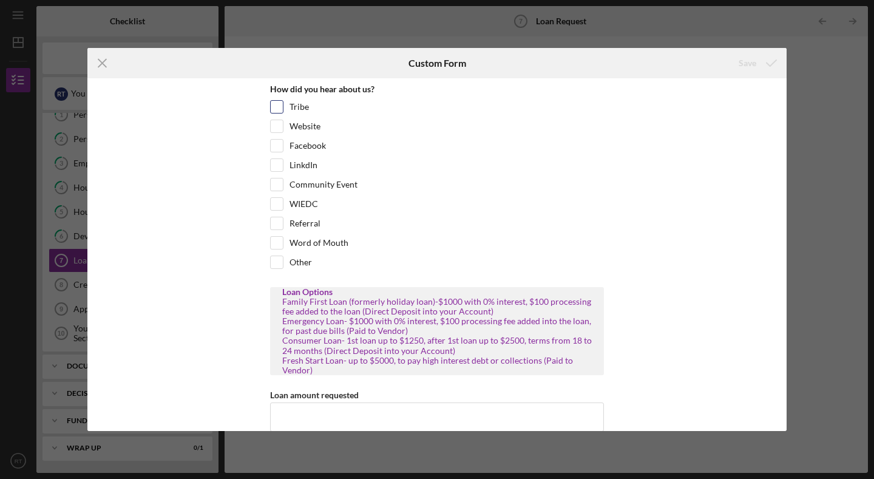
click at [275, 104] on input "Tribe" at bounding box center [277, 107] width 12 height 12
checkbox input "true"
click at [282, 242] on div "Word of Mouth" at bounding box center [437, 245] width 334 height 19
click at [277, 241] on input "Word of Mouth" at bounding box center [277, 243] width 12 height 12
checkbox input "true"
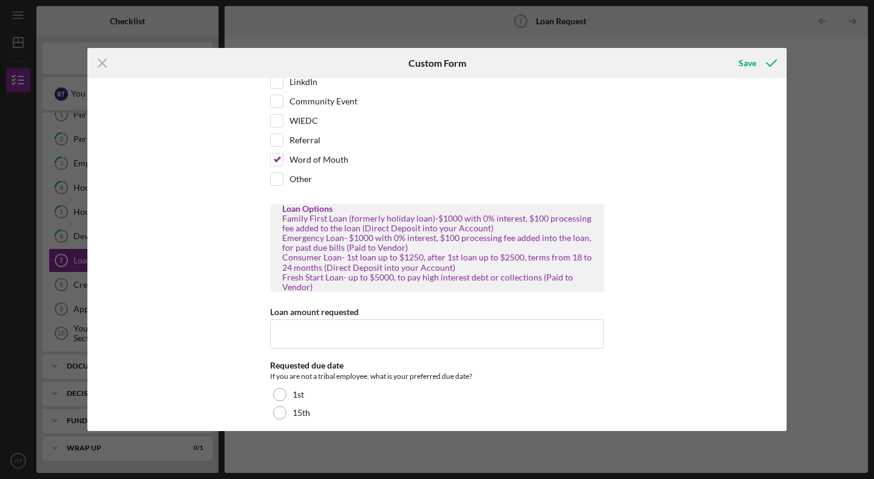
scroll to position [86, 0]
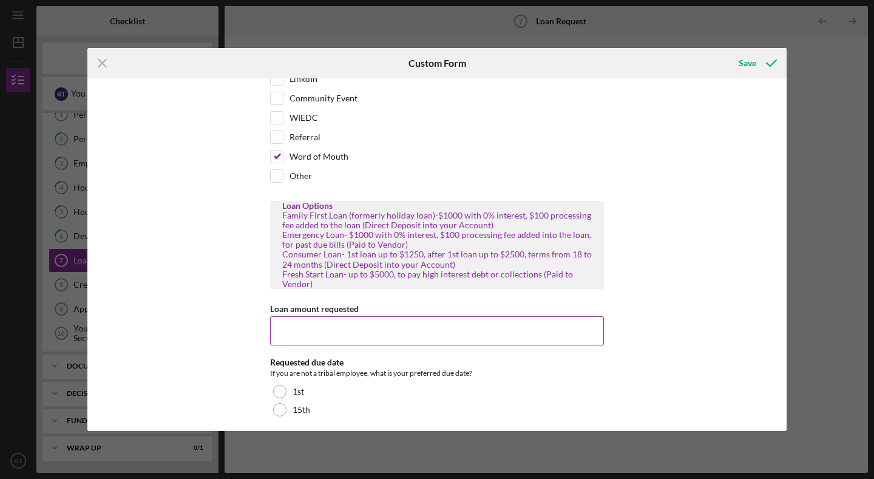
click at [304, 319] on input "Loan amount requested" at bounding box center [437, 330] width 334 height 29
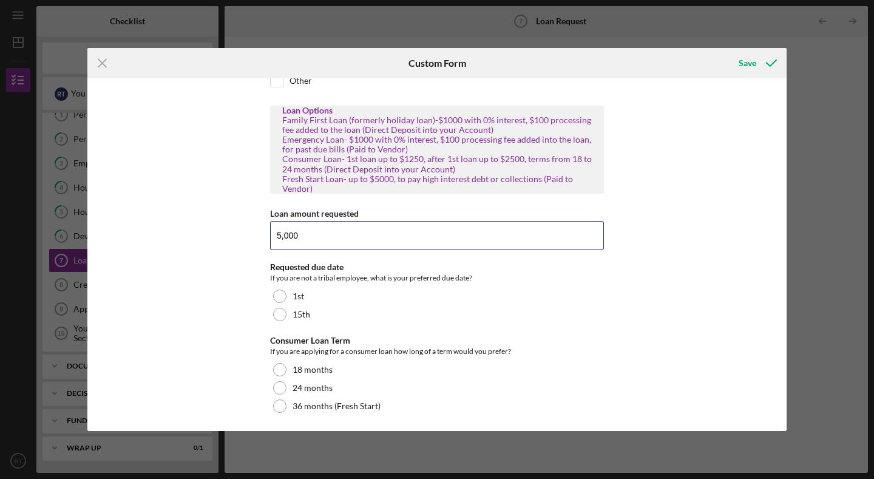
scroll to position [184, 0]
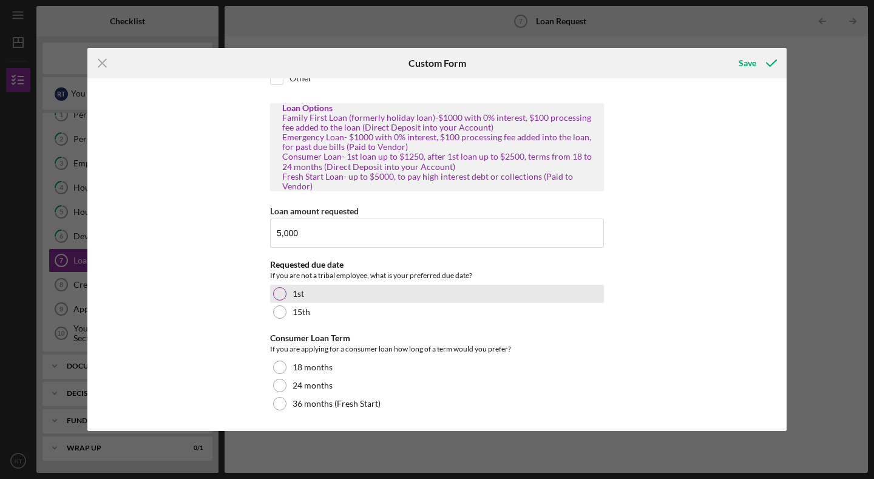
click at [279, 299] on div at bounding box center [279, 293] width 13 height 13
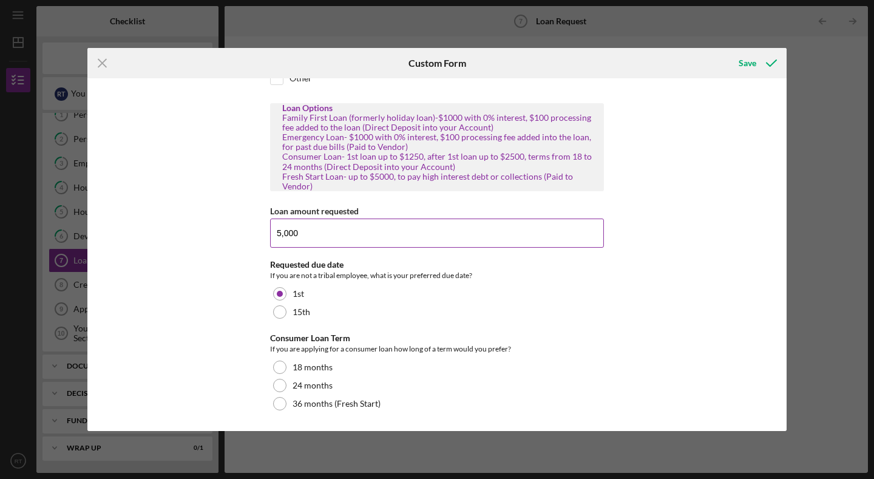
click at [327, 239] on input "5,000" at bounding box center [437, 233] width 334 height 29
drag, startPoint x: 447, startPoint y: 238, endPoint x: 273, endPoint y: 235, distance: 174.2
click at [273, 235] on input "5,000 Grant through the Level Up Program" at bounding box center [437, 233] width 334 height 29
type input "I"
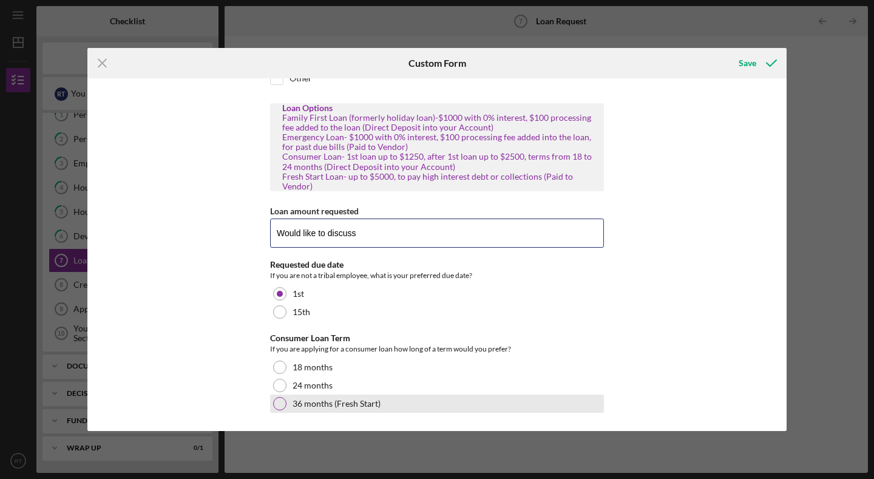
type input "Would like to discuss"
click at [283, 402] on div at bounding box center [279, 403] width 13 height 13
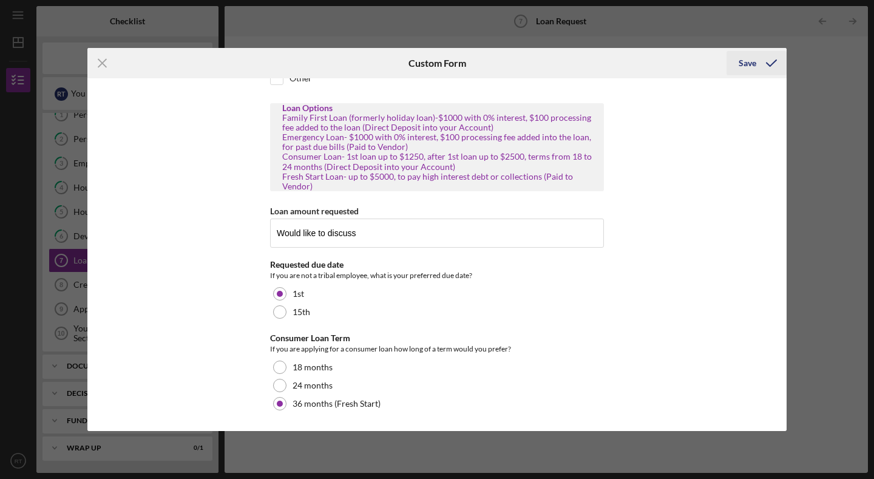
click at [765, 62] on icon "submit" at bounding box center [771, 63] width 30 height 30
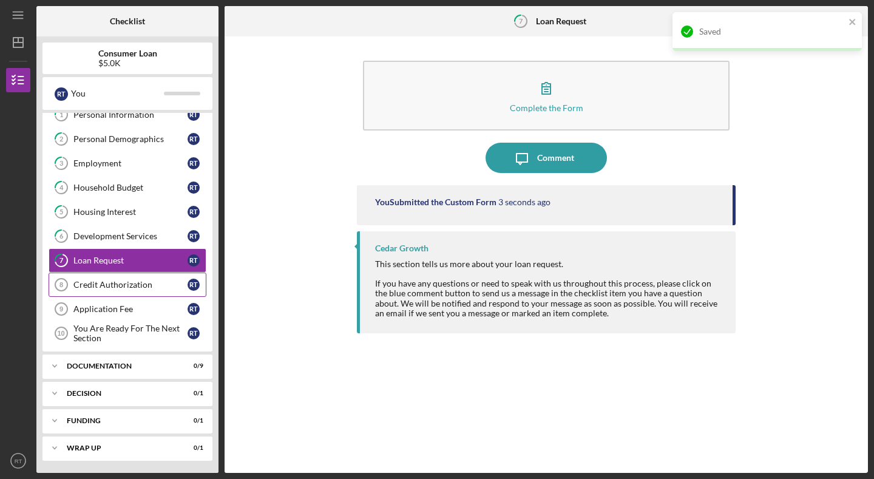
click at [101, 283] on div "Credit Authorization" at bounding box center [130, 285] width 114 height 10
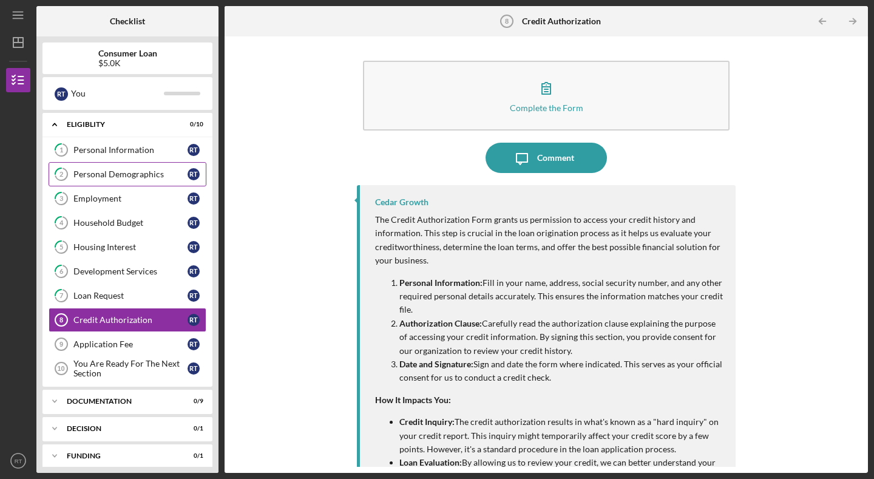
scroll to position [35, 0]
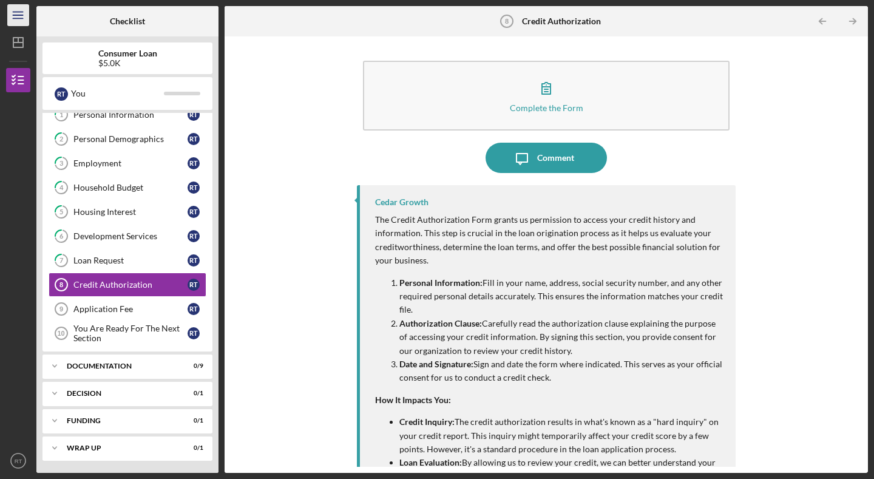
click at [9, 22] on icon "Icon/Menu" at bounding box center [18, 15] width 27 height 27
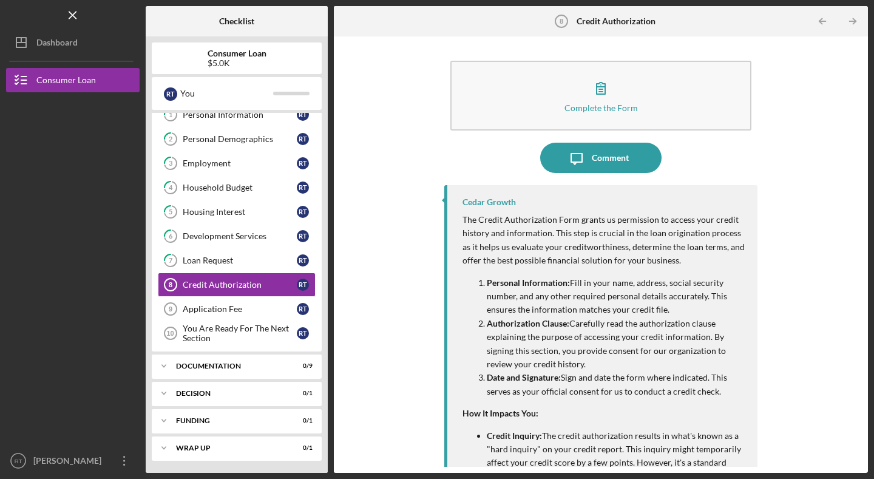
click at [428, 102] on div "Complete the Form Form Icon/Message Comment Cedar Growth The Credit Authorizati…" at bounding box center [601, 254] width 522 height 424
click at [822, 20] on icon "Icon/Table Pagination Arrow" at bounding box center [821, 21] width 27 height 27
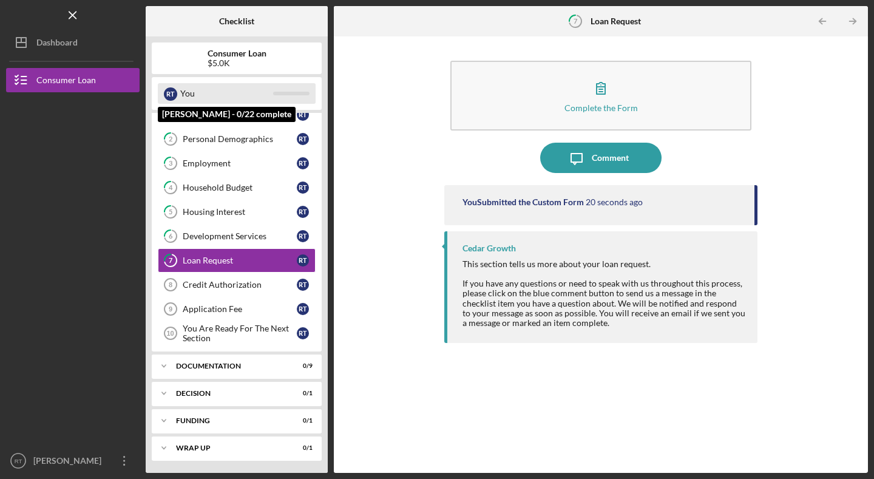
click at [180, 95] on div "You" at bounding box center [226, 93] width 93 height 21
click at [172, 93] on div "R T" at bounding box center [170, 93] width 13 height 13
click at [197, 92] on div "You" at bounding box center [226, 93] width 93 height 21
click at [266, 97] on div "You" at bounding box center [226, 93] width 93 height 21
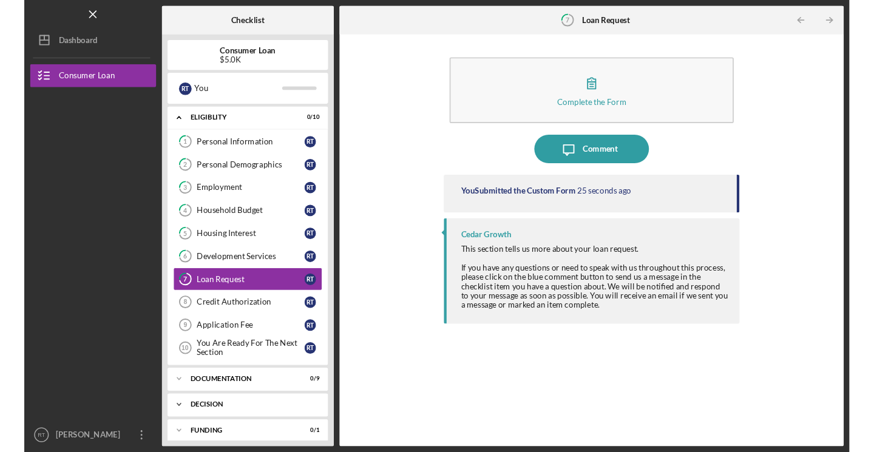
scroll to position [35, 0]
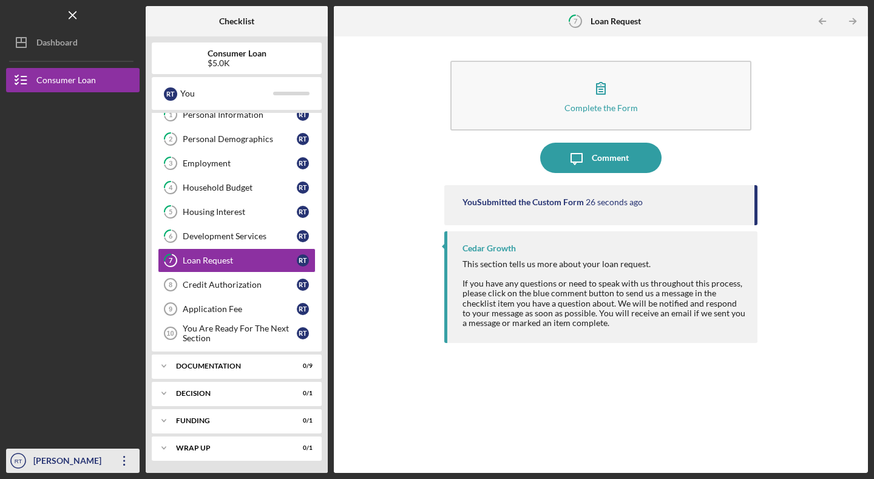
click at [29, 466] on icon "RT" at bounding box center [18, 461] width 24 height 30
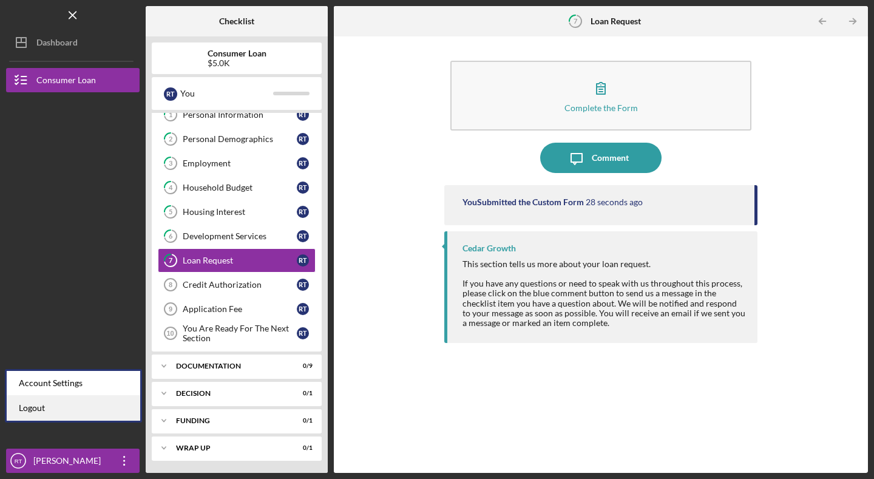
click at [58, 406] on link "Logout" at bounding box center [74, 408] width 134 height 25
